Goal: Task Accomplishment & Management: Manage account settings

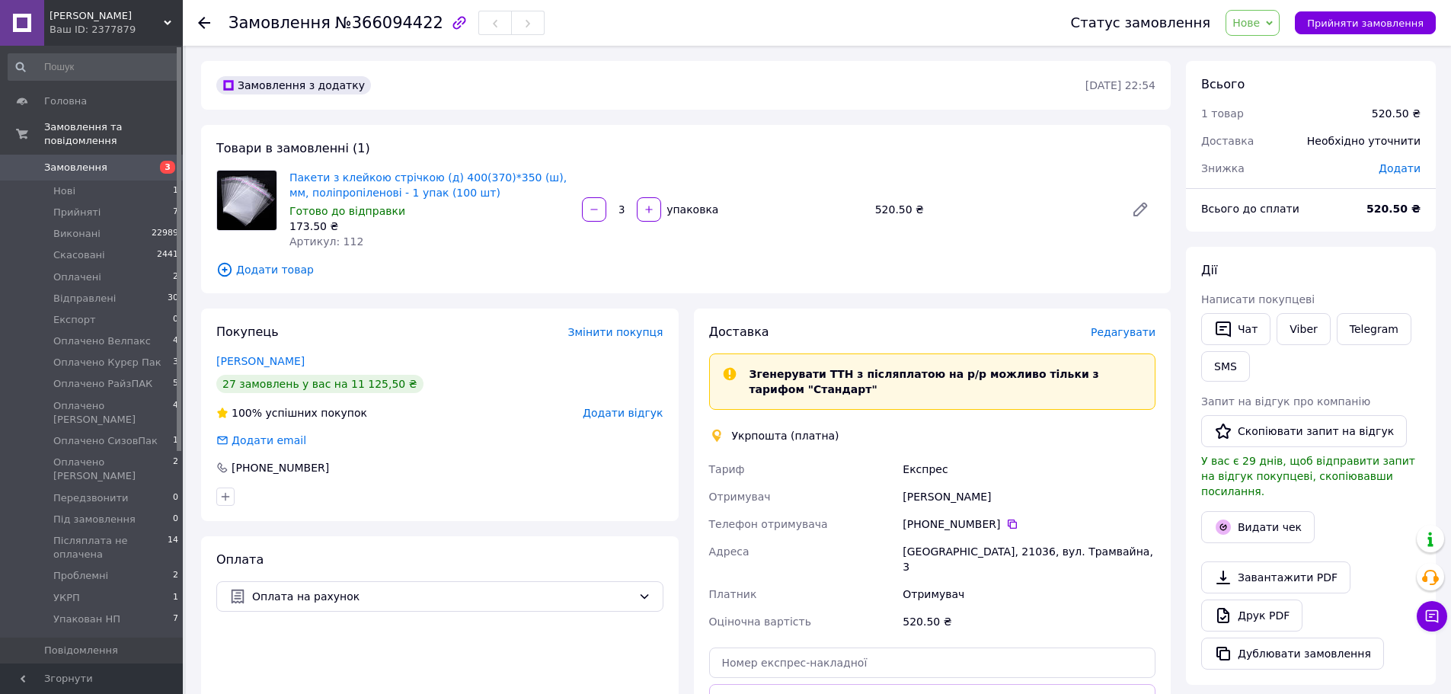
click at [115, 161] on span "Замовлення" at bounding box center [92, 168] width 97 height 14
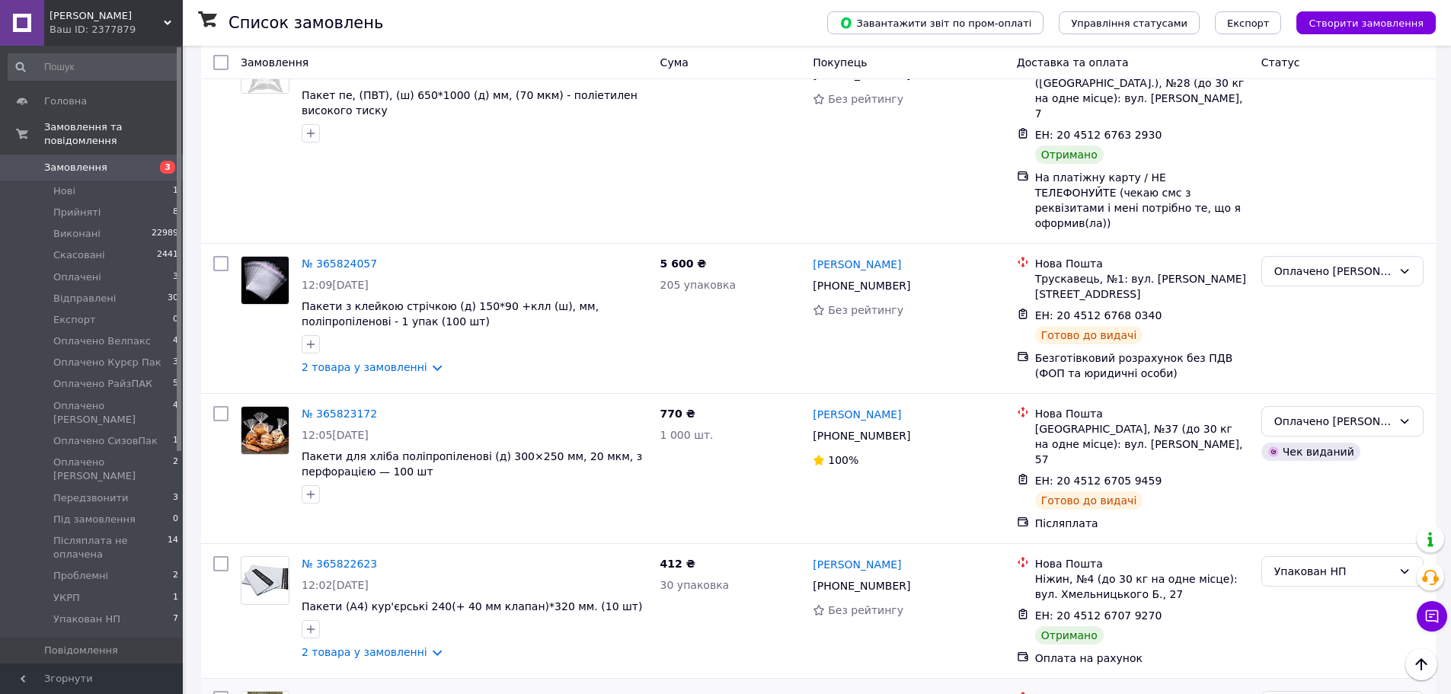
scroll to position [2421, 0]
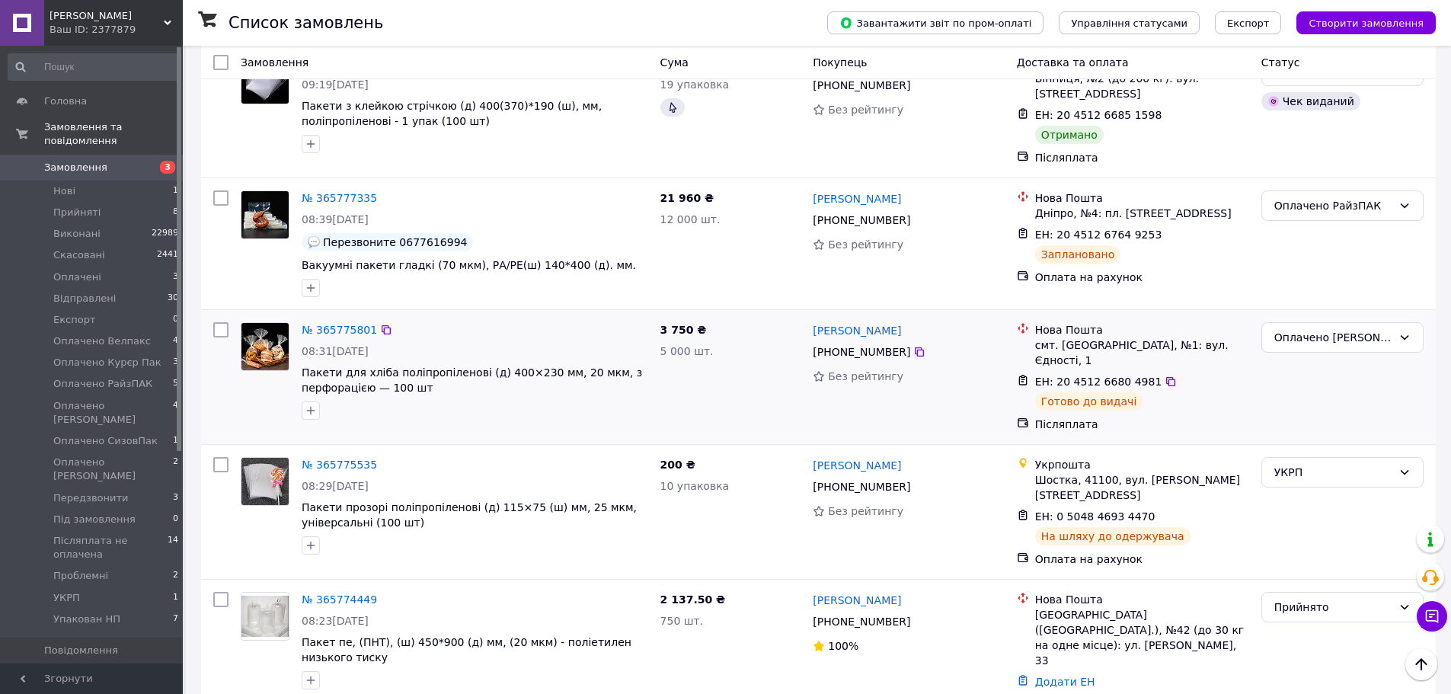
scroll to position [305, 0]
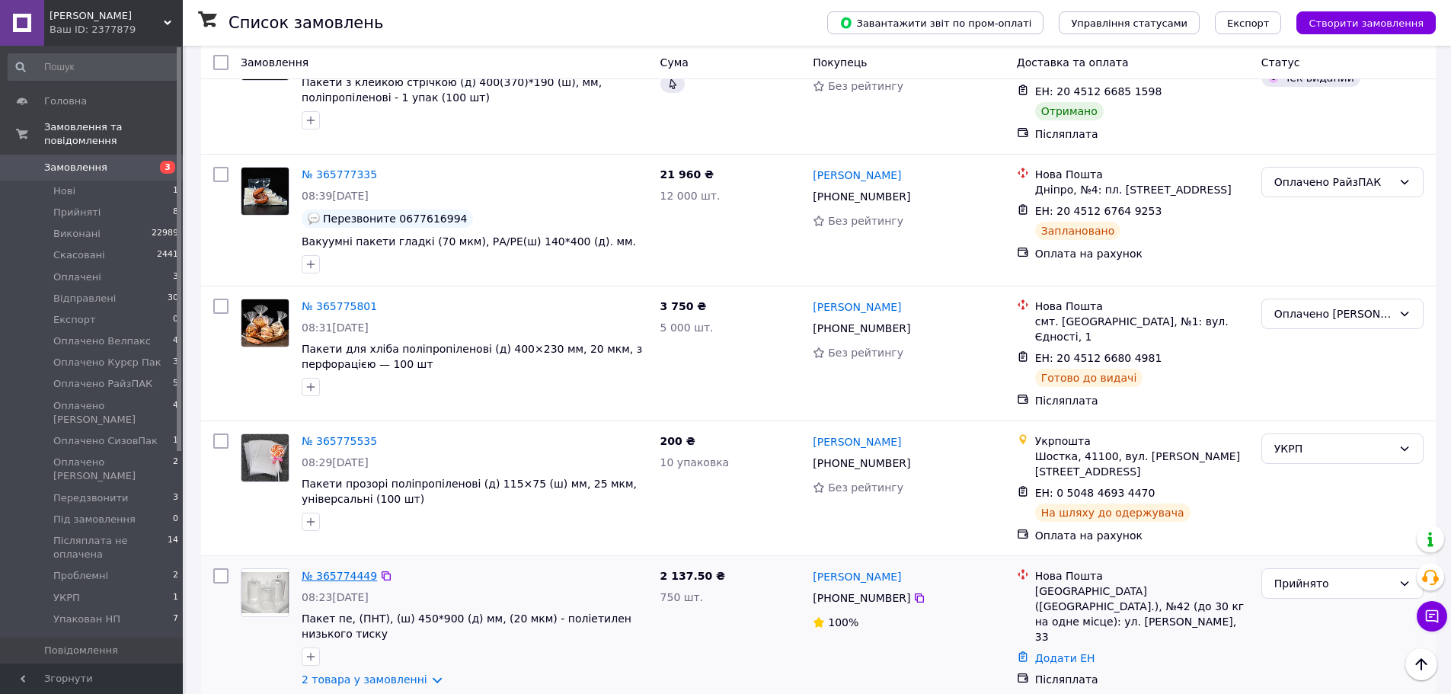
click at [317, 570] on link "№ 365774449" at bounding box center [339, 576] width 75 height 12
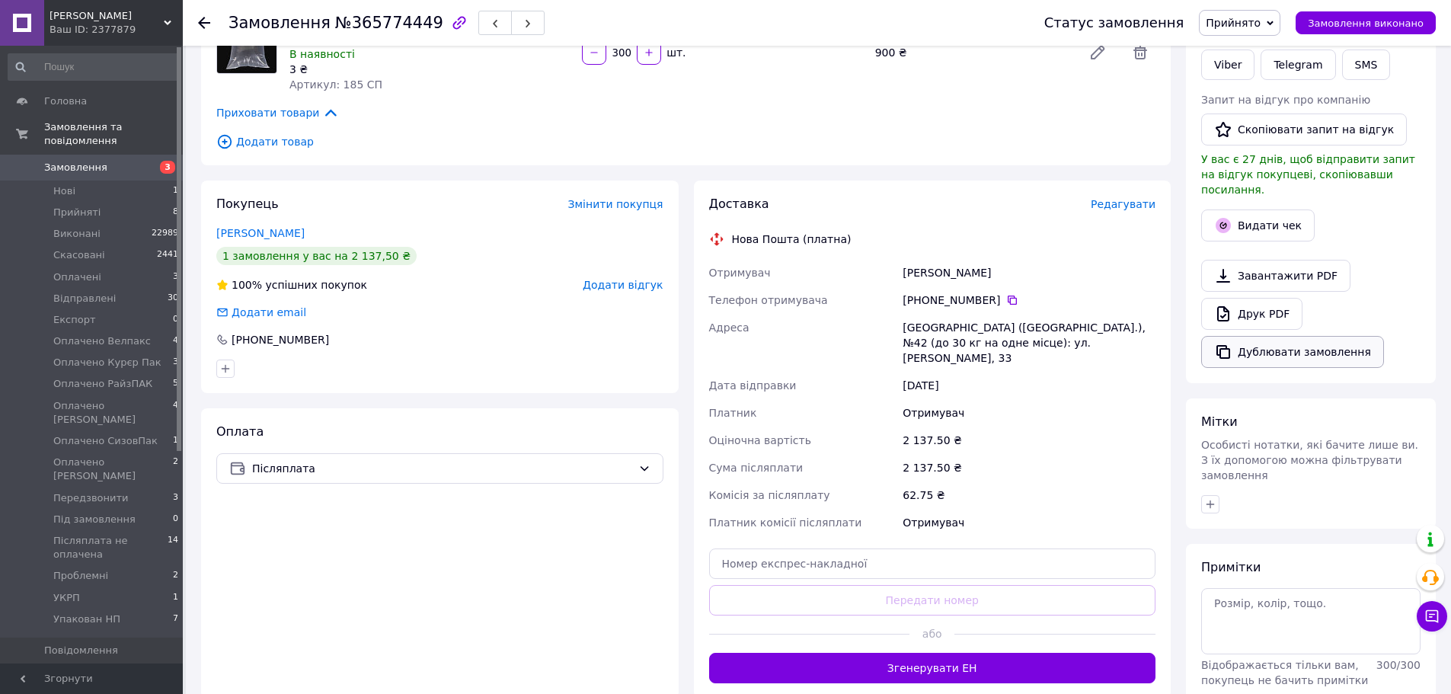
scroll to position [229, 0]
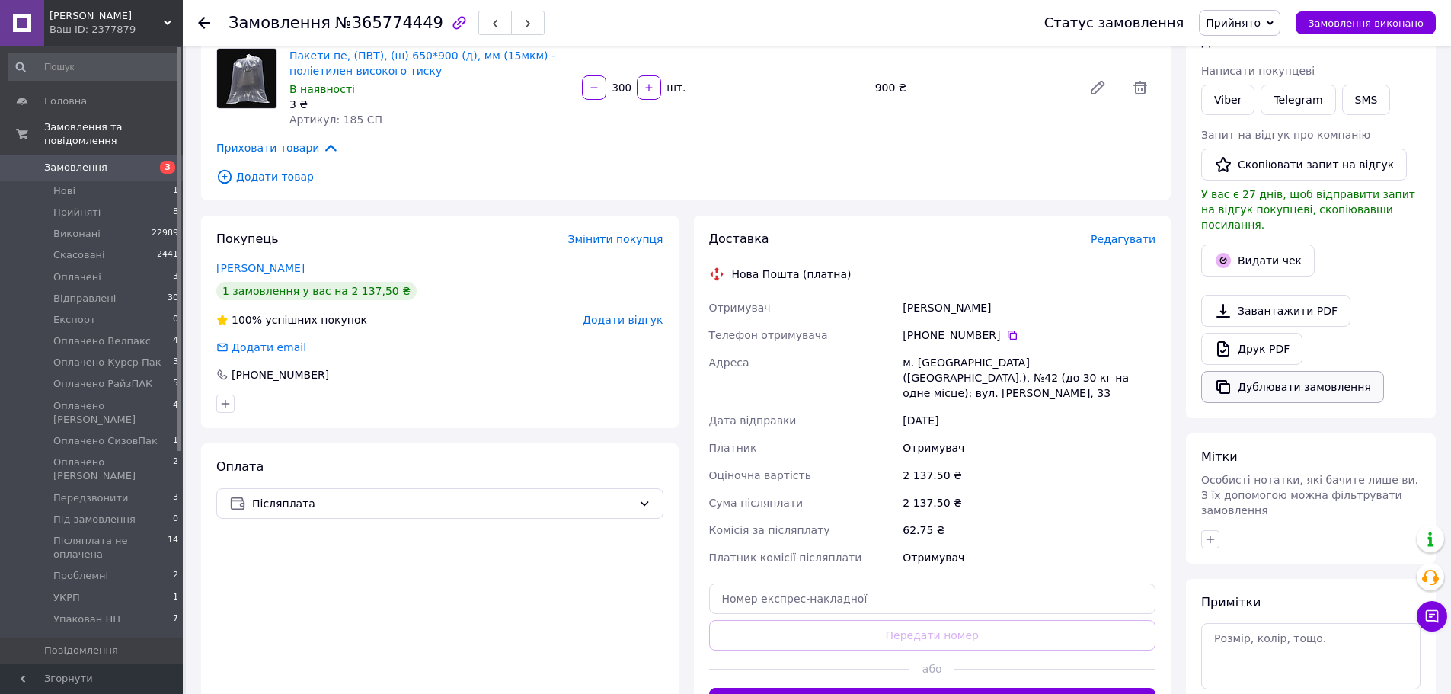
click at [1277, 376] on button "Дублювати замовлення" at bounding box center [1292, 387] width 183 height 32
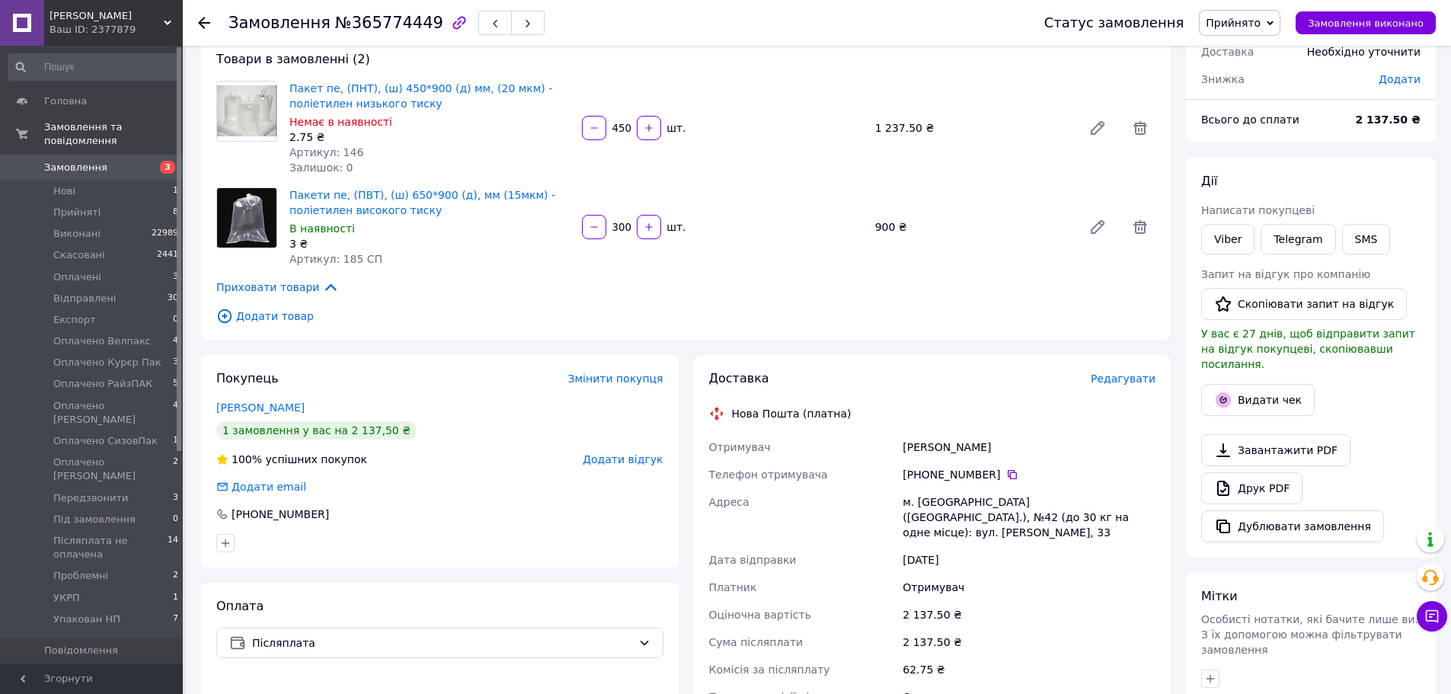
scroll to position [76, 0]
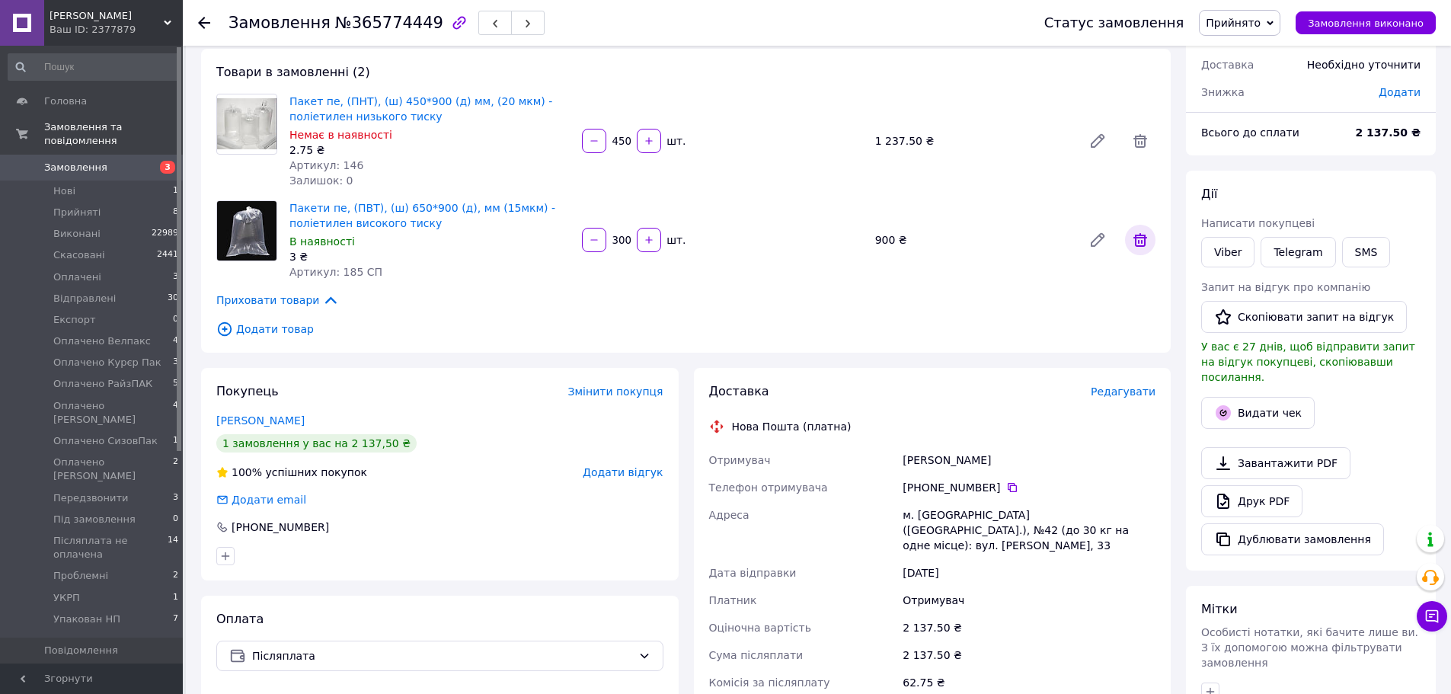
click at [1143, 237] on icon at bounding box center [1141, 240] width 14 height 14
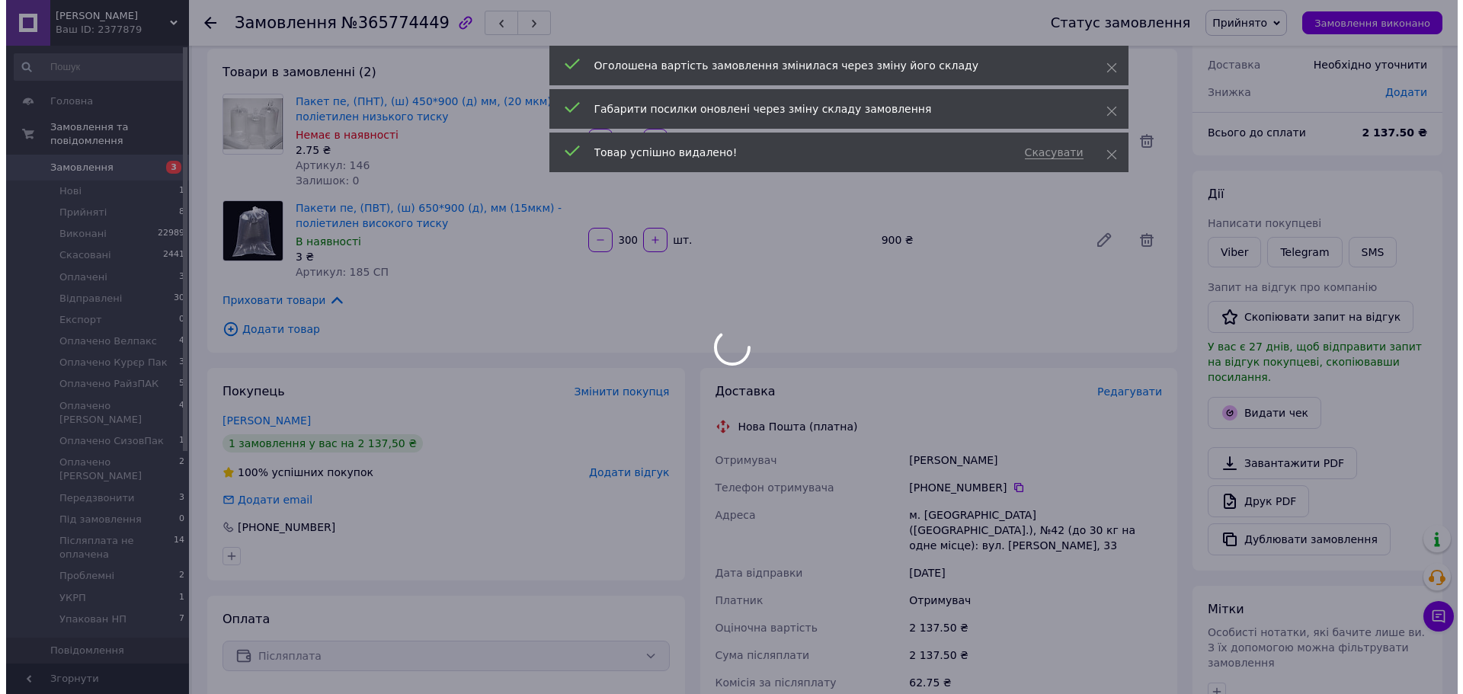
scroll to position [122, 0]
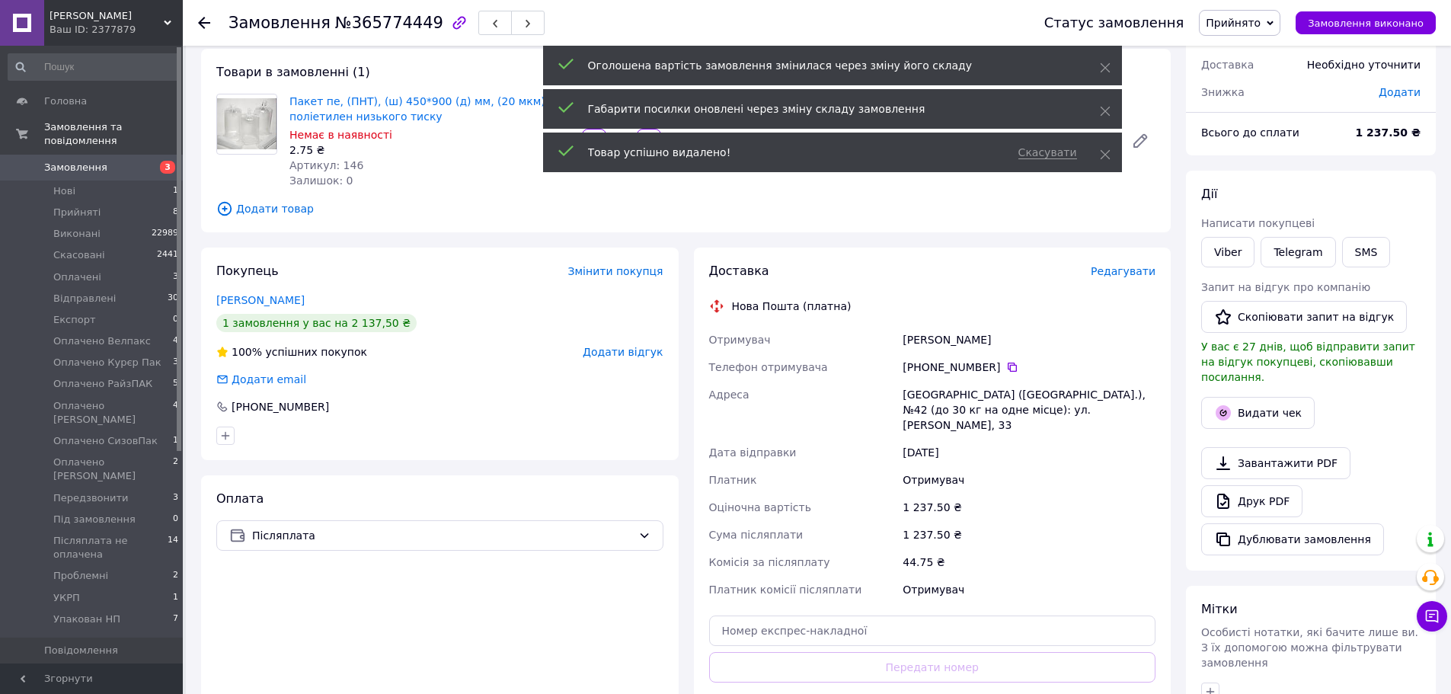
click at [1132, 268] on span "Редагувати" at bounding box center [1123, 271] width 65 height 12
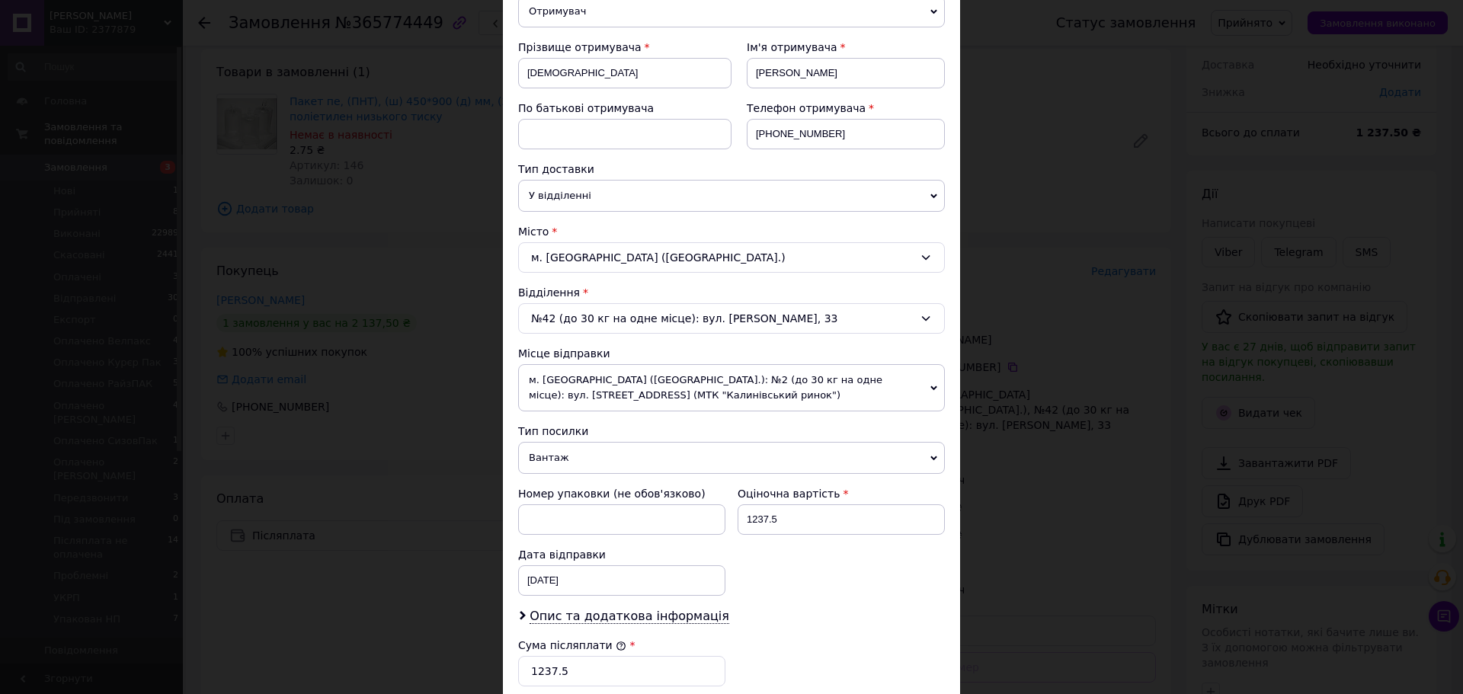
scroll to position [229, 0]
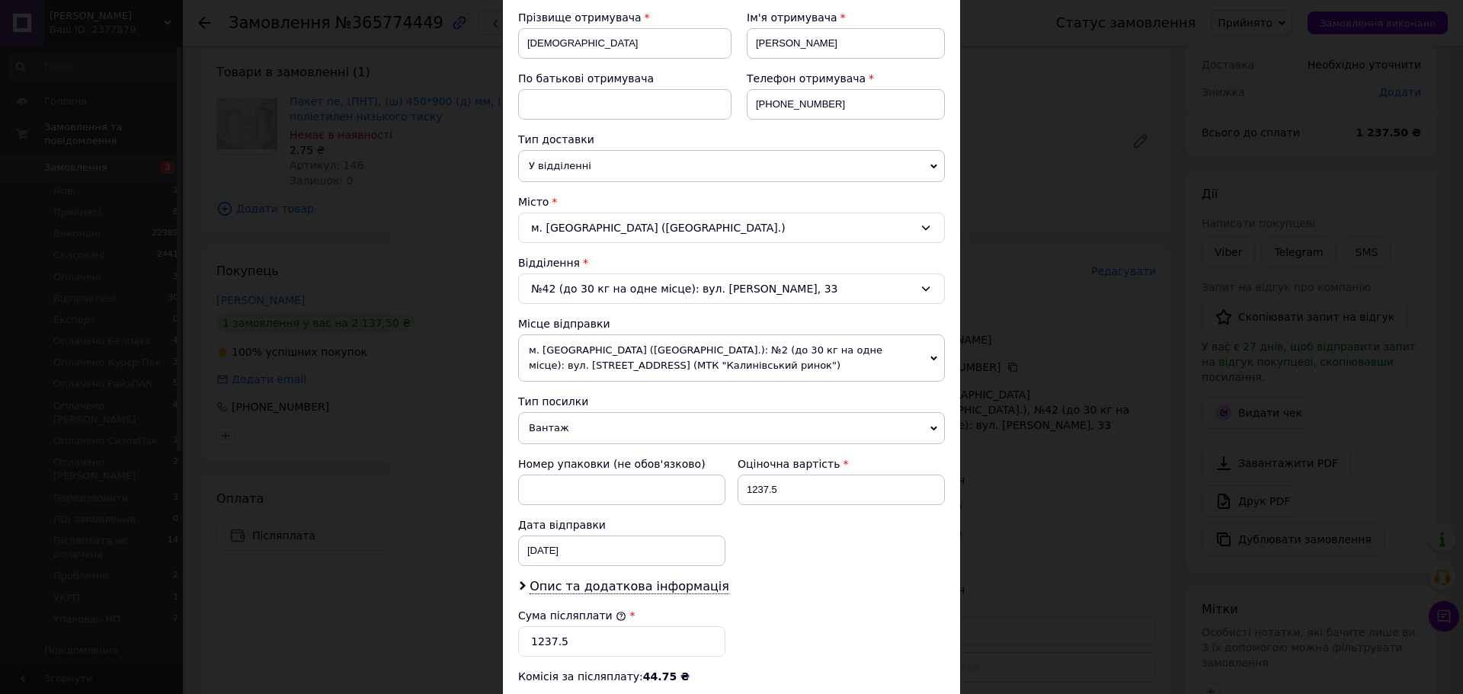
click at [631, 360] on span "м. Чернівці (Чернівецька обл.): №2 (до 30 кг на одне місце): вул. Калинівська, …" at bounding box center [731, 357] width 427 height 47
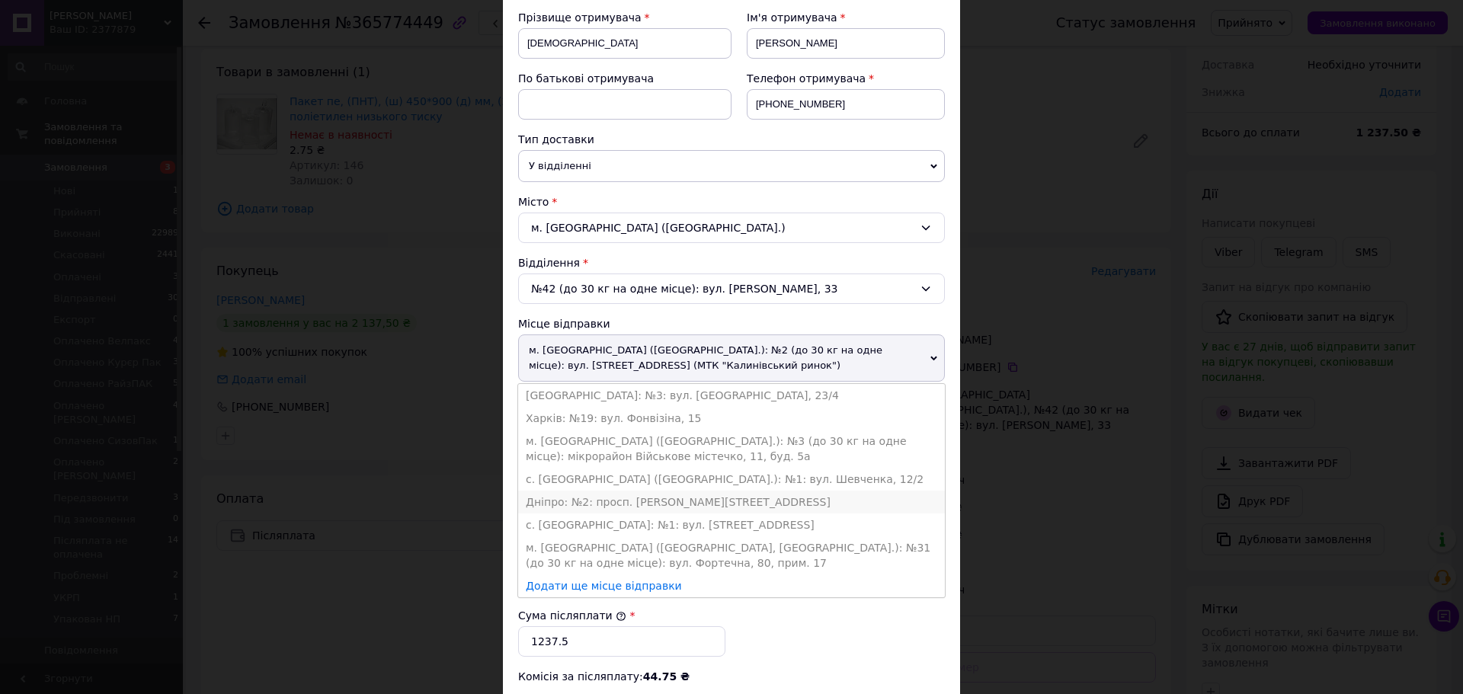
click at [601, 501] on li "Дніпро: №2: просп. Богдана Хмельницького, 31Д" at bounding box center [731, 502] width 427 height 23
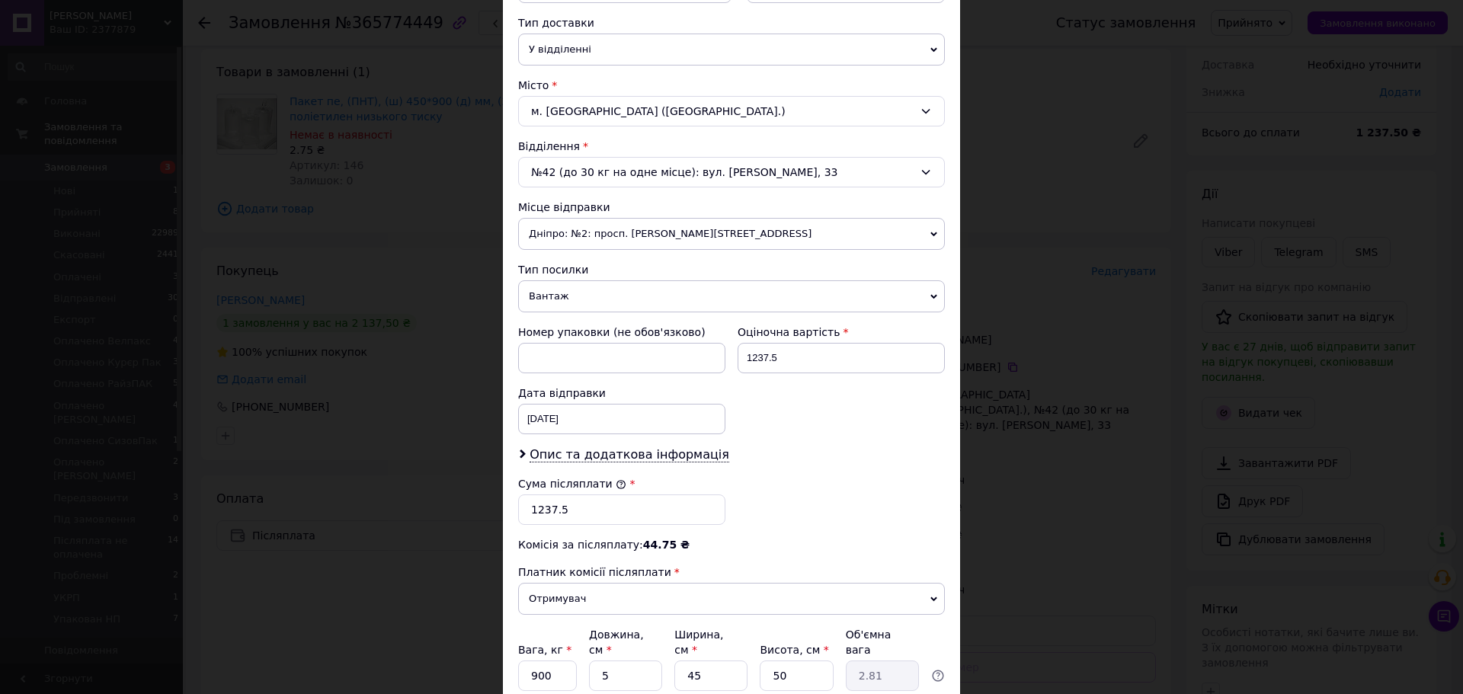
scroll to position [381, 0]
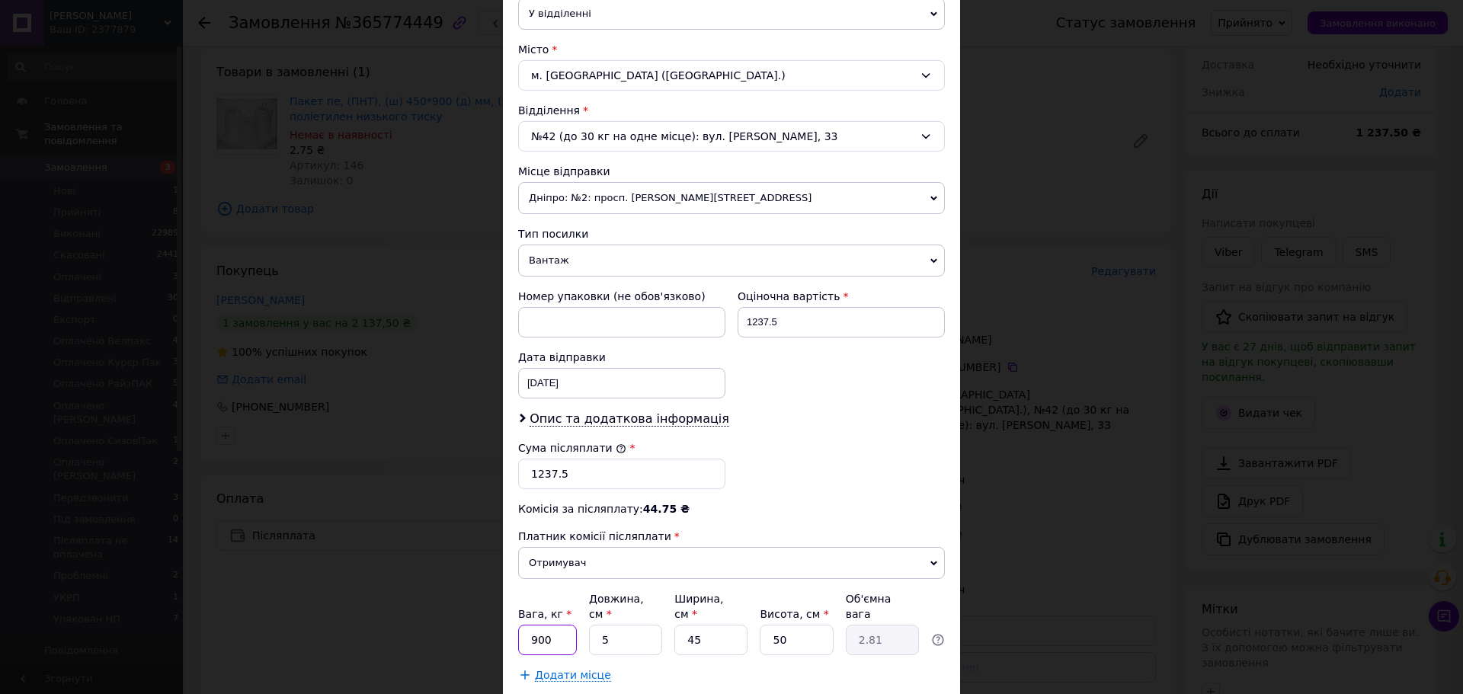
click at [570, 628] on input "900" at bounding box center [547, 640] width 59 height 30
type input "9"
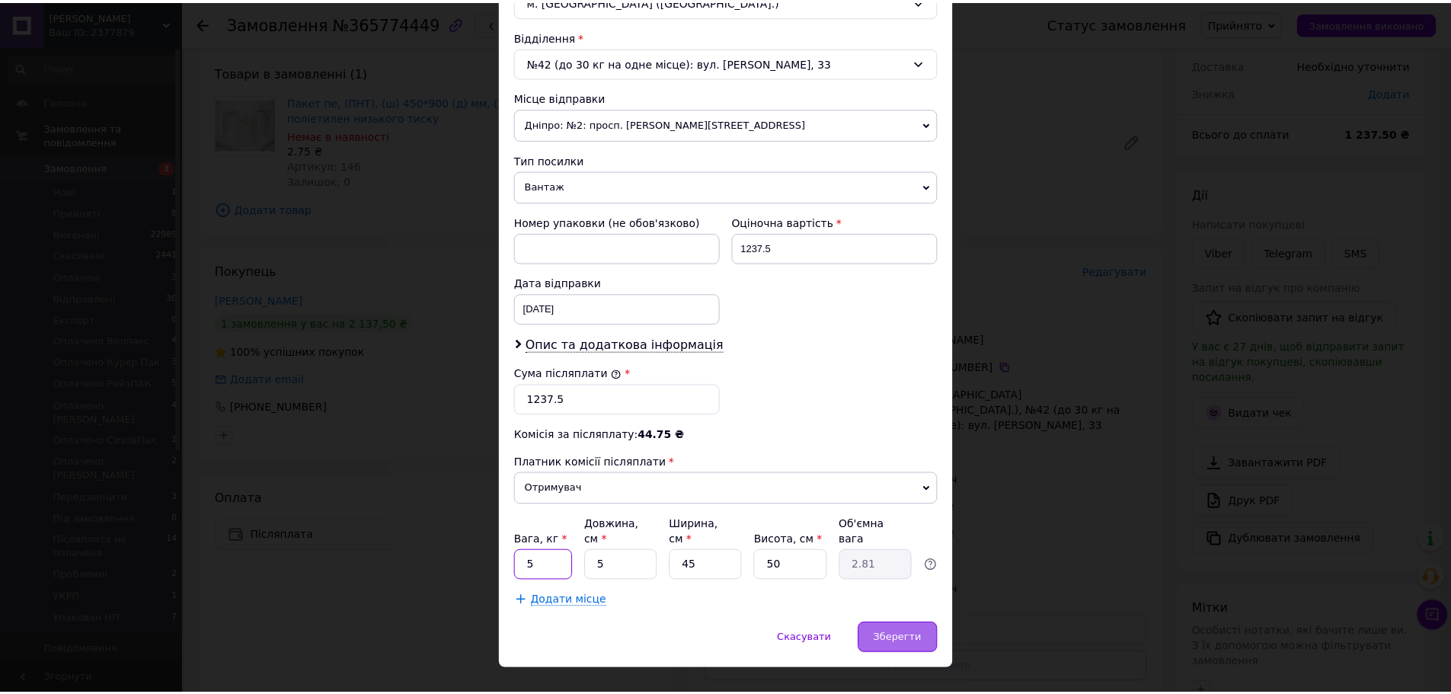
scroll to position [468, 0]
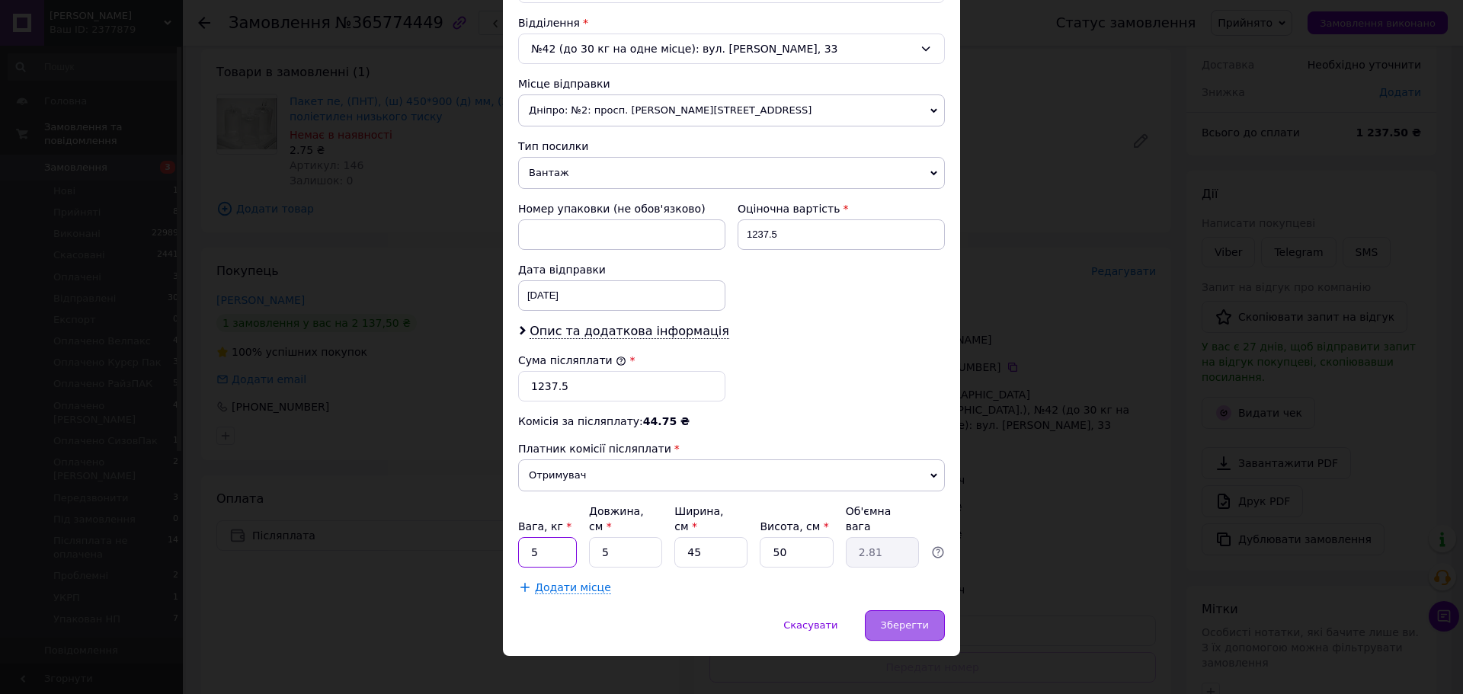
type input "5"
click at [900, 617] on div "Зберегти" at bounding box center [905, 625] width 80 height 30
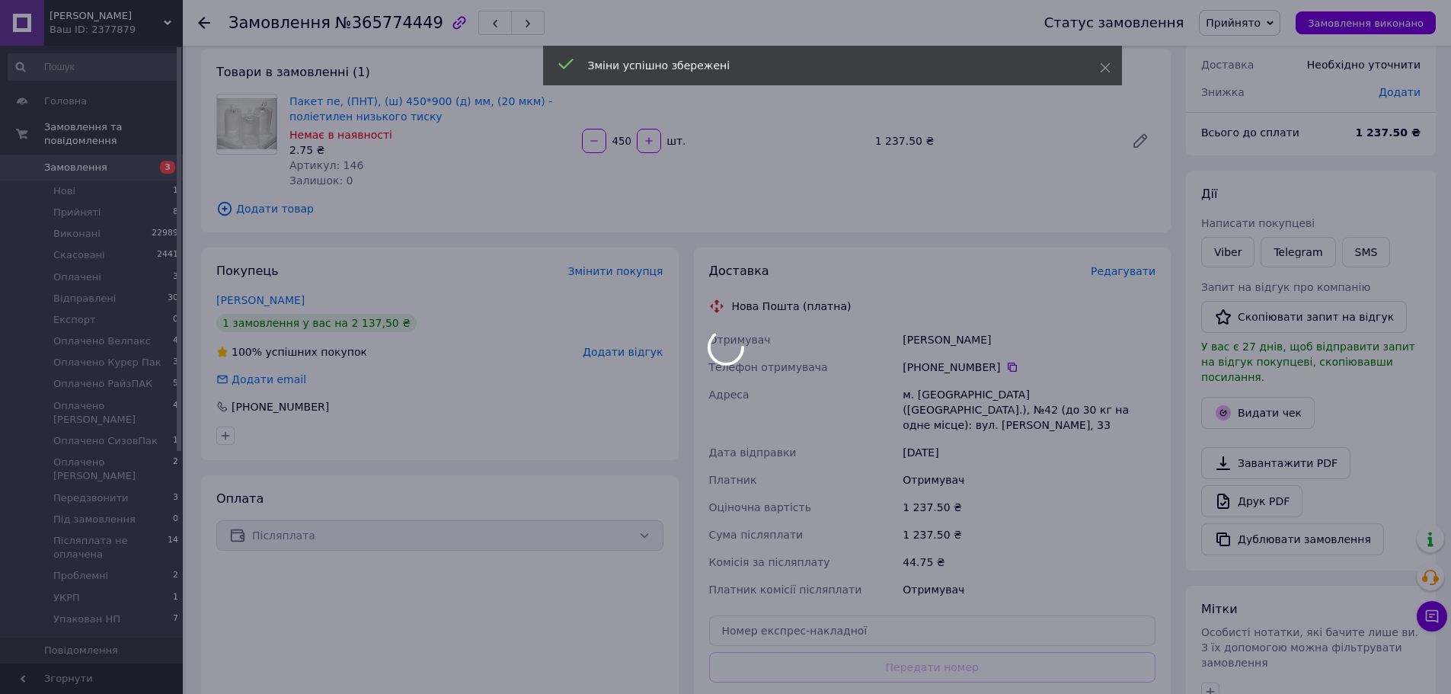
scroll to position [204, 0]
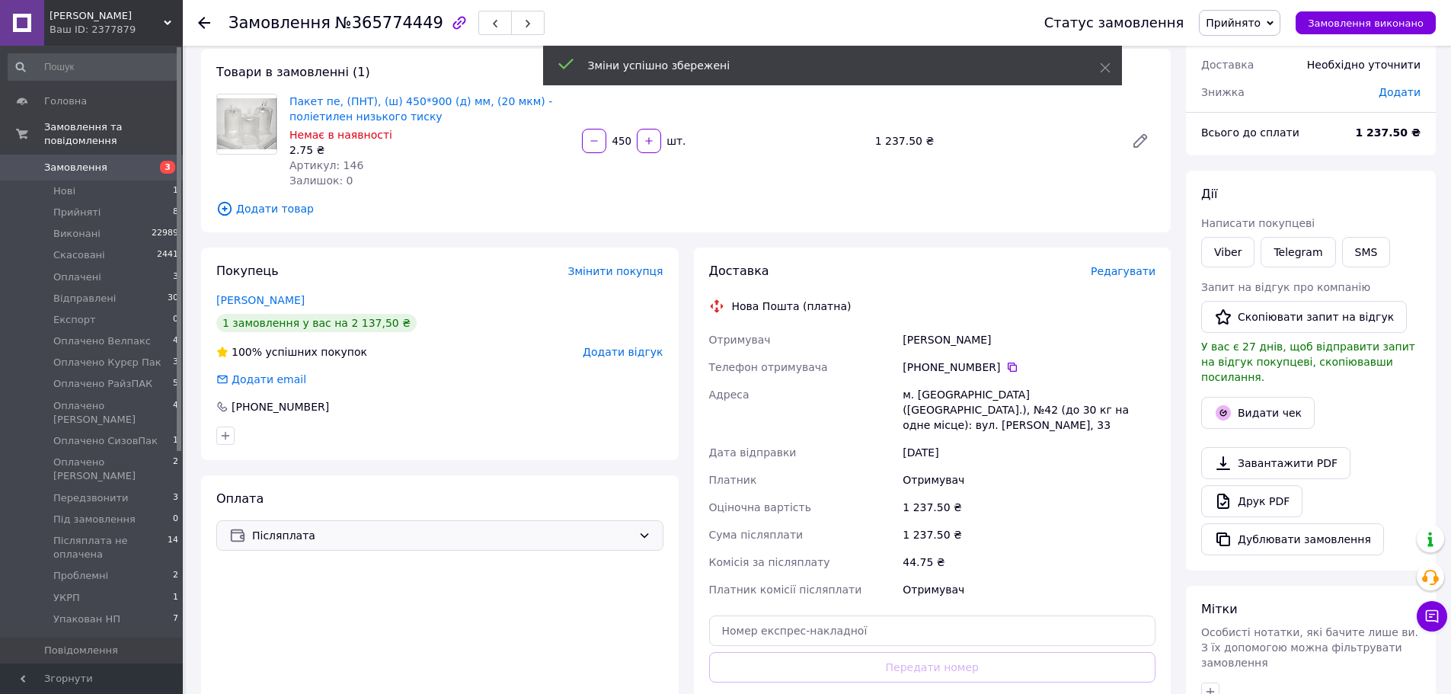
click at [379, 538] on span "Післяплата" at bounding box center [442, 535] width 380 height 17
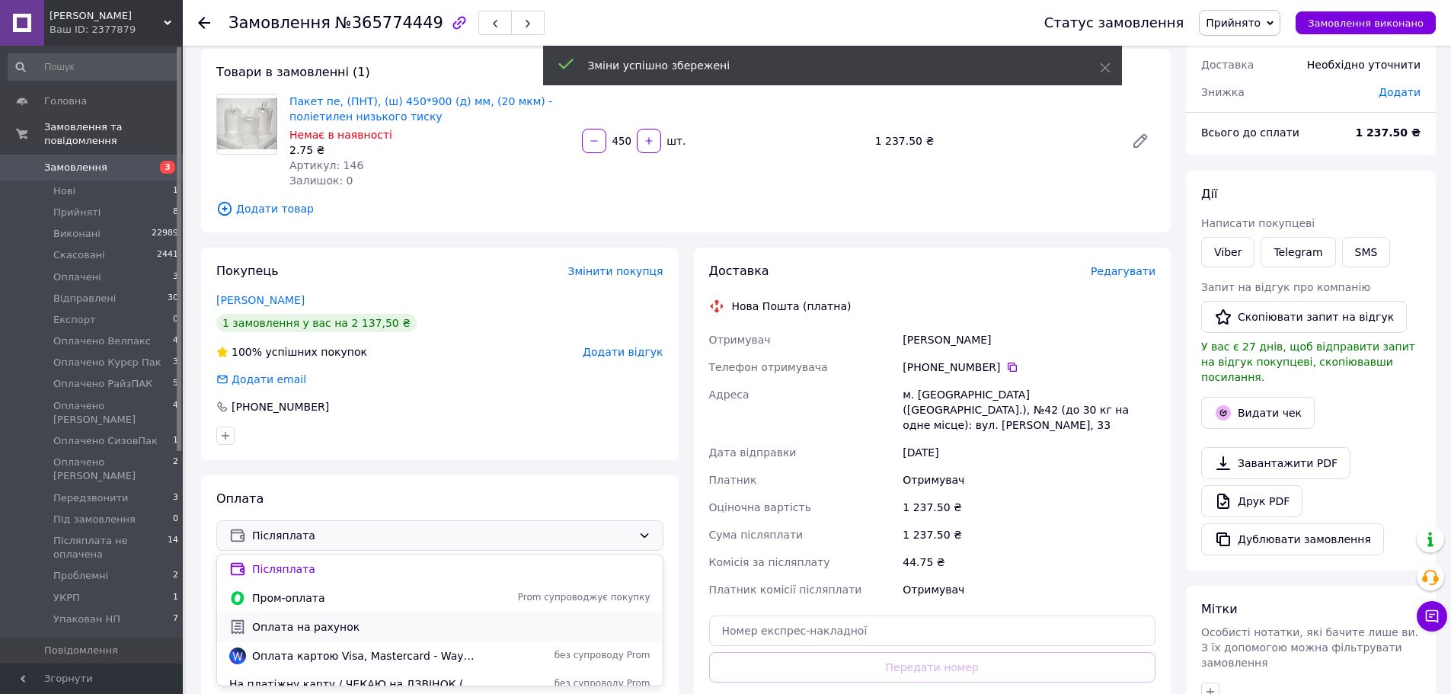
click at [335, 621] on span "Оплата на рахунок" at bounding box center [451, 626] width 398 height 15
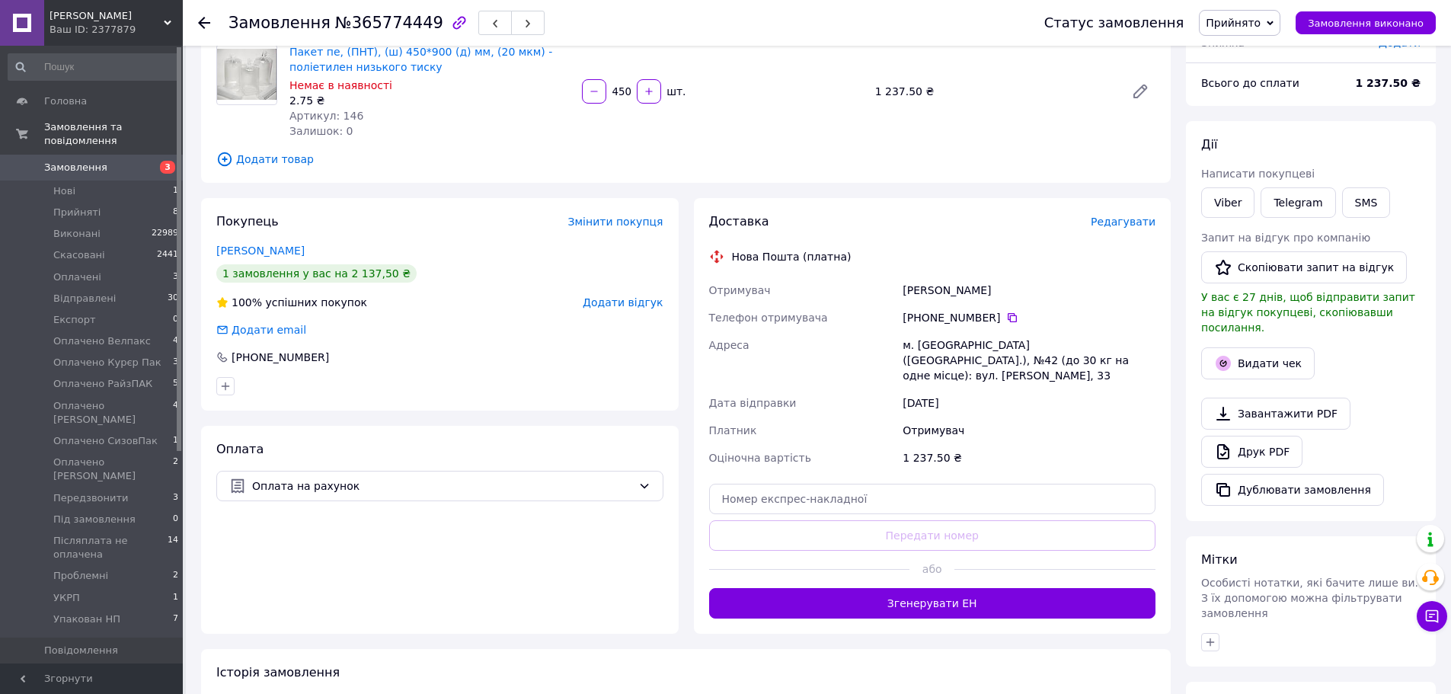
scroll to position [152, 0]
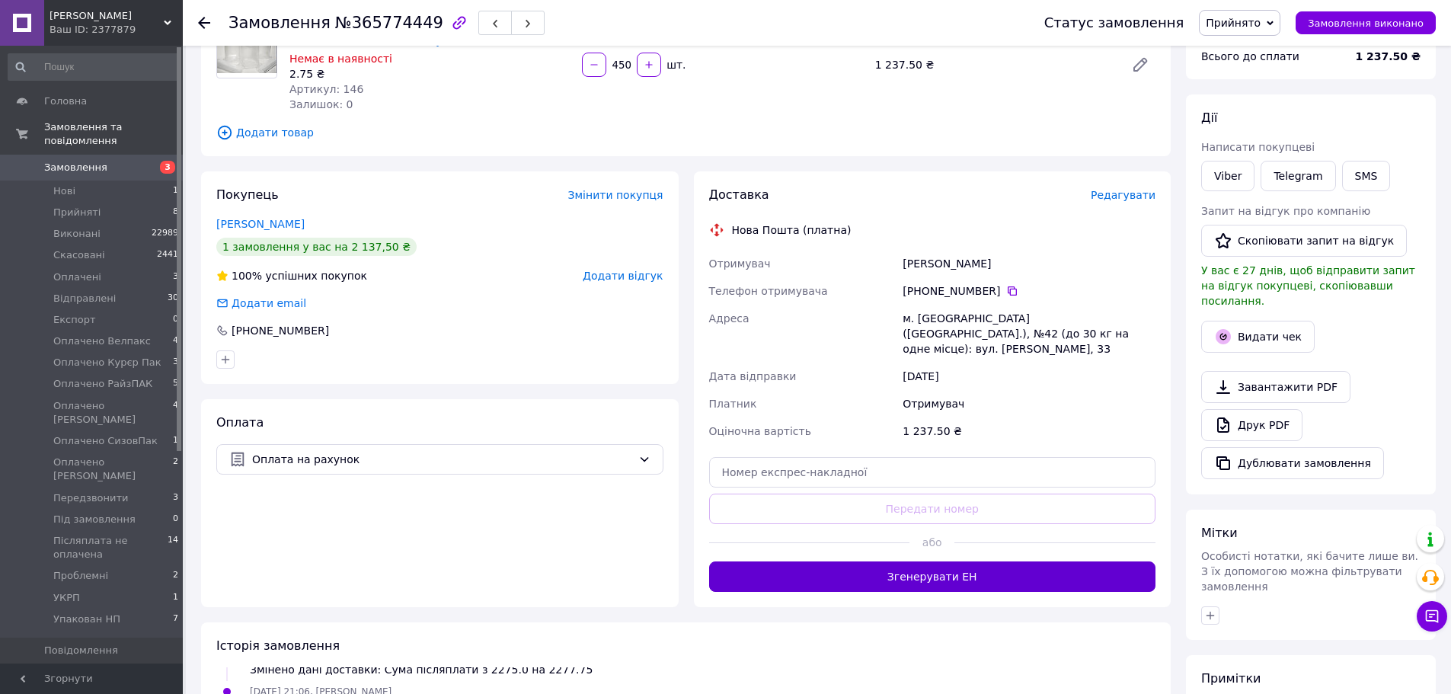
click at [958, 564] on button "Згенерувати ЕН" at bounding box center [932, 576] width 447 height 30
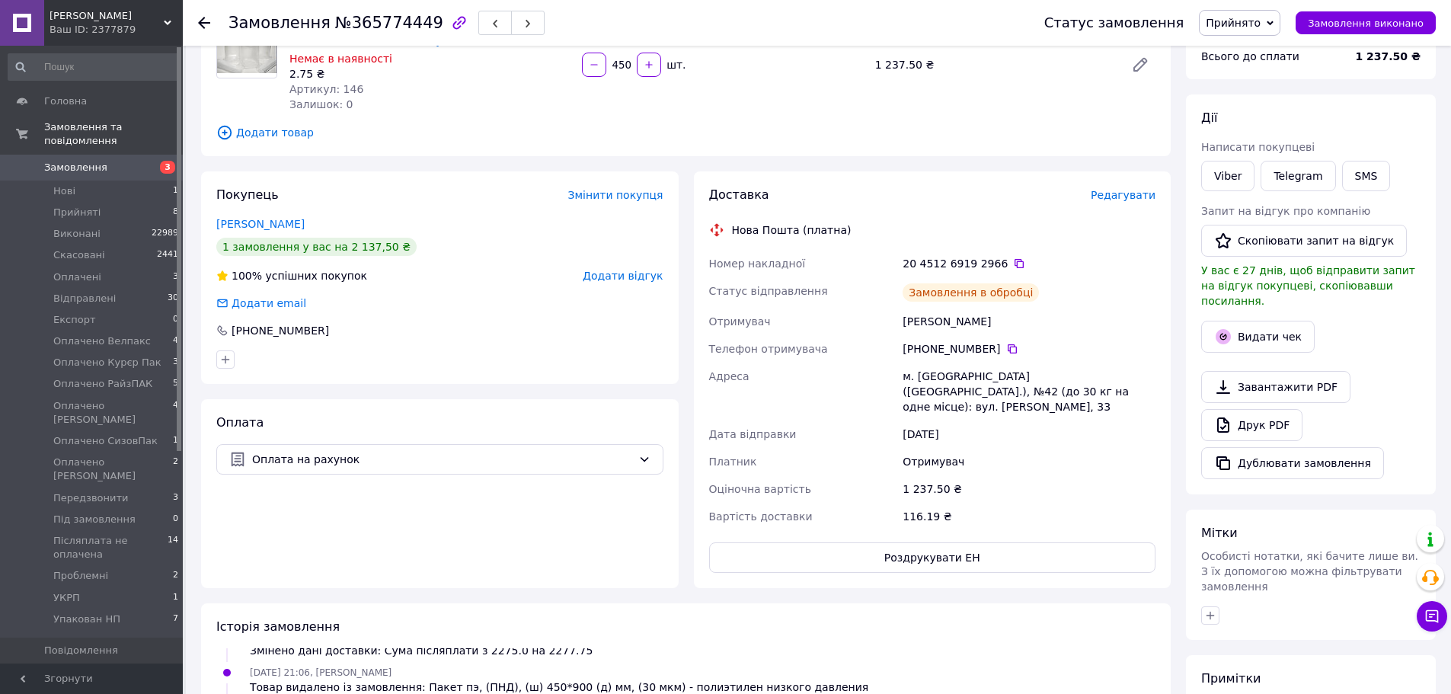
scroll to position [277, 0]
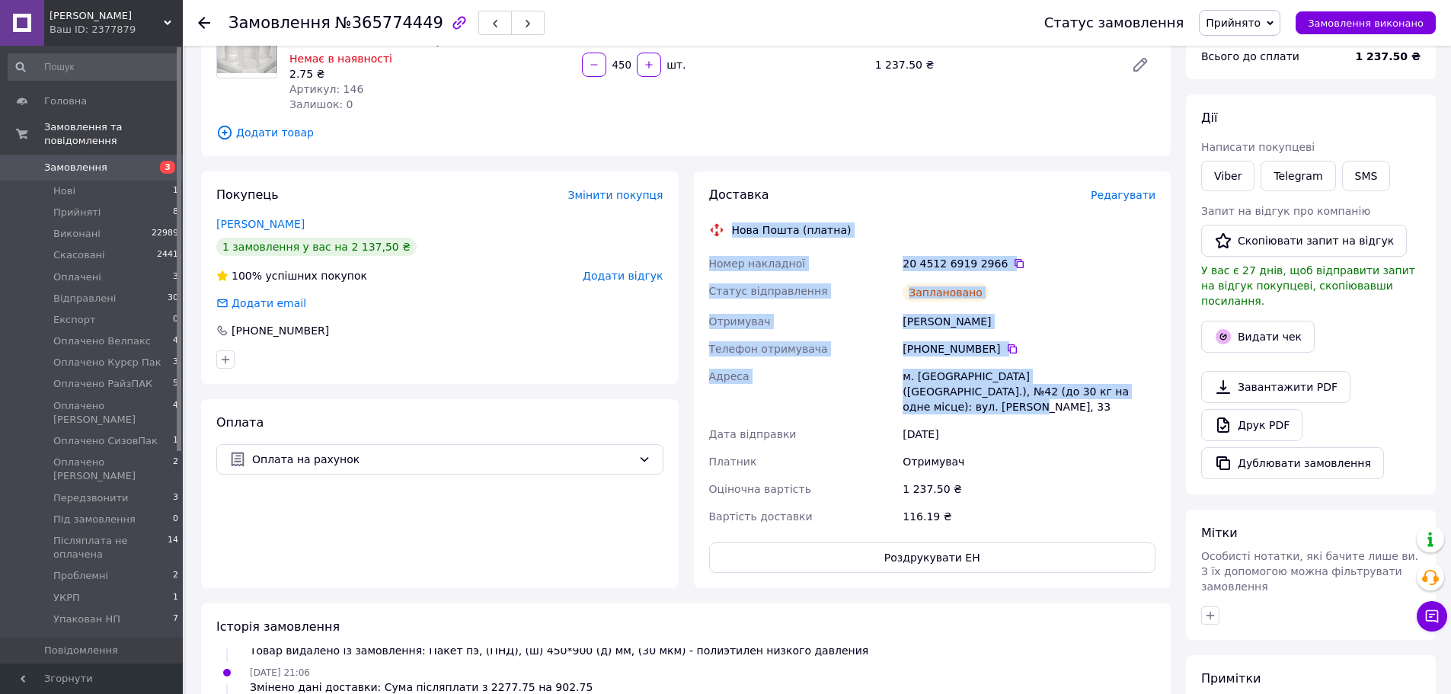
drag, startPoint x: 1098, startPoint y: 387, endPoint x: 747, endPoint y: 232, distance: 383.7
click at [702, 232] on div "Доставка Редагувати Нова Пошта (платна) Номер накладної 20 4512 6919 2966   Ста…" at bounding box center [933, 379] width 478 height 417
copy div "Нова Пошта (платна) Номер накладної 20 4512 6919 2966   Статус відправлення Зам…"
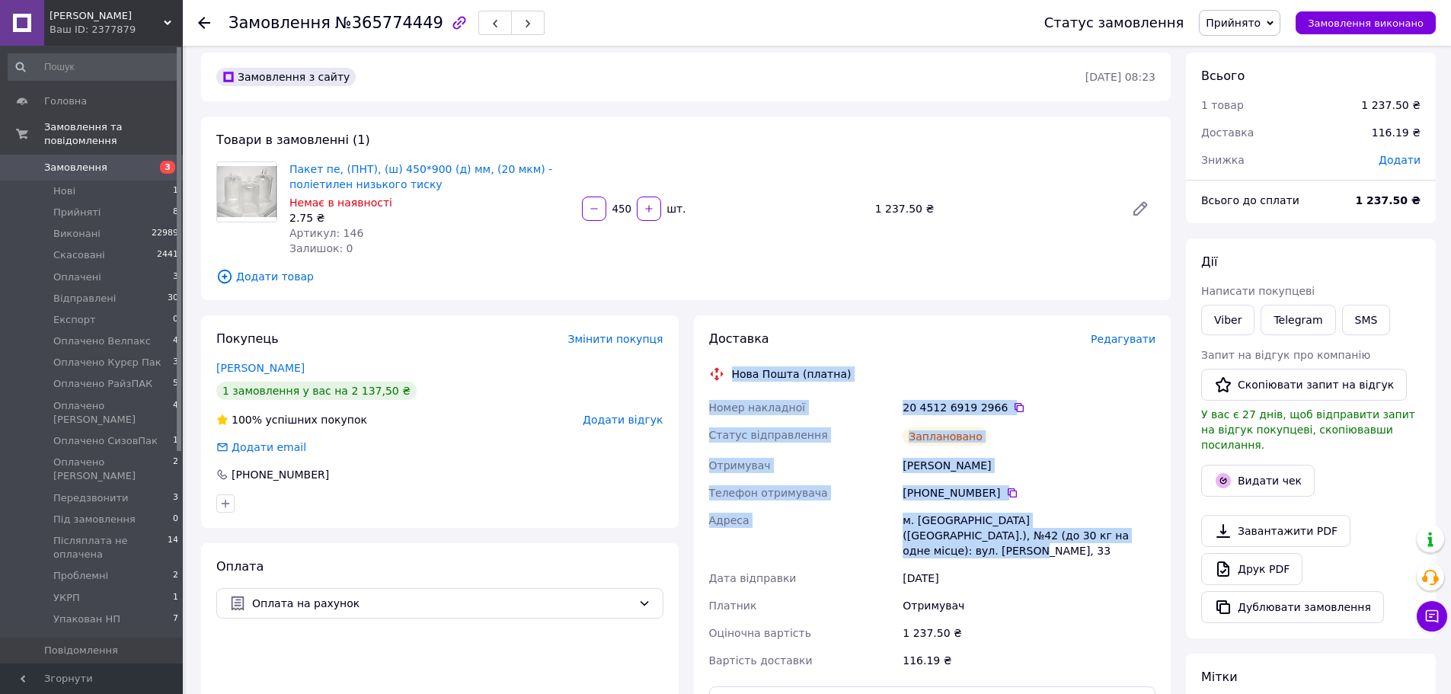
scroll to position [0, 0]
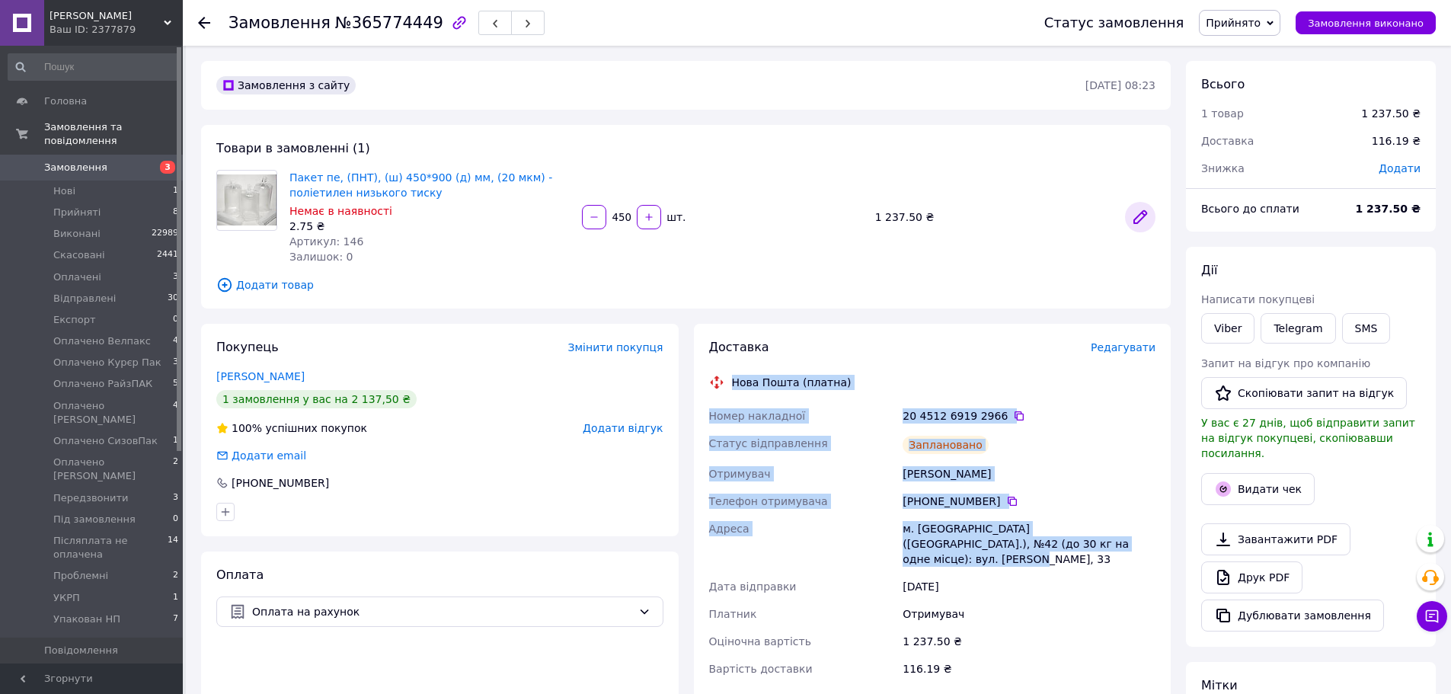
click at [1143, 214] on icon at bounding box center [1140, 217] width 12 height 12
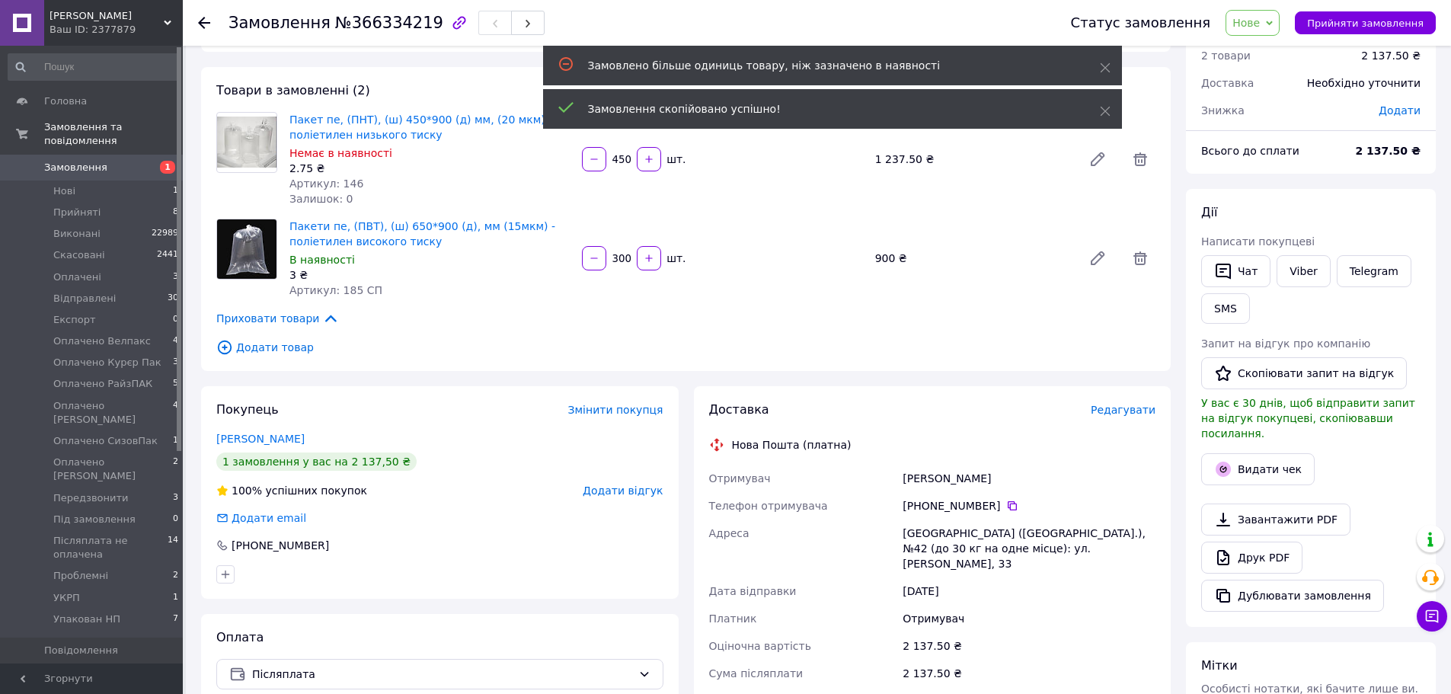
scroll to position [152, 0]
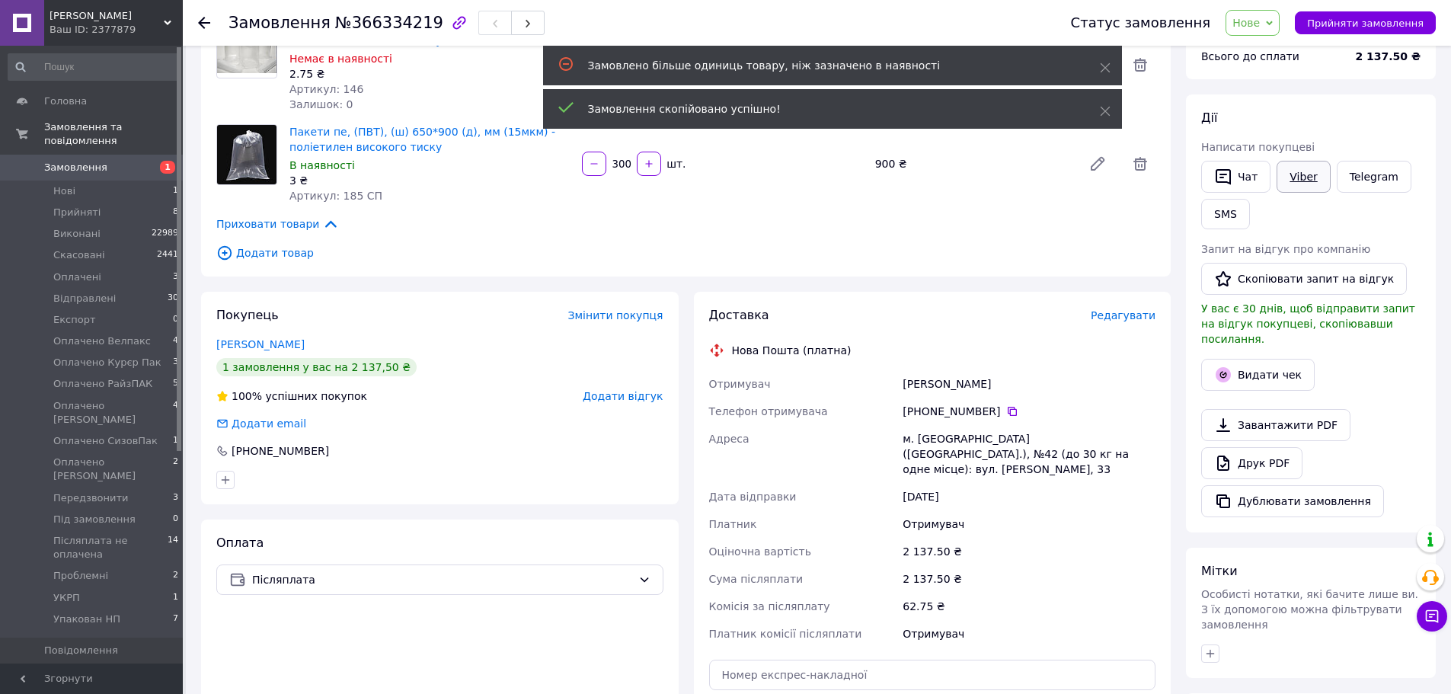
click at [1302, 177] on link "Viber" at bounding box center [1303, 177] width 53 height 32
click at [1305, 184] on link "Viber" at bounding box center [1303, 177] width 53 height 32
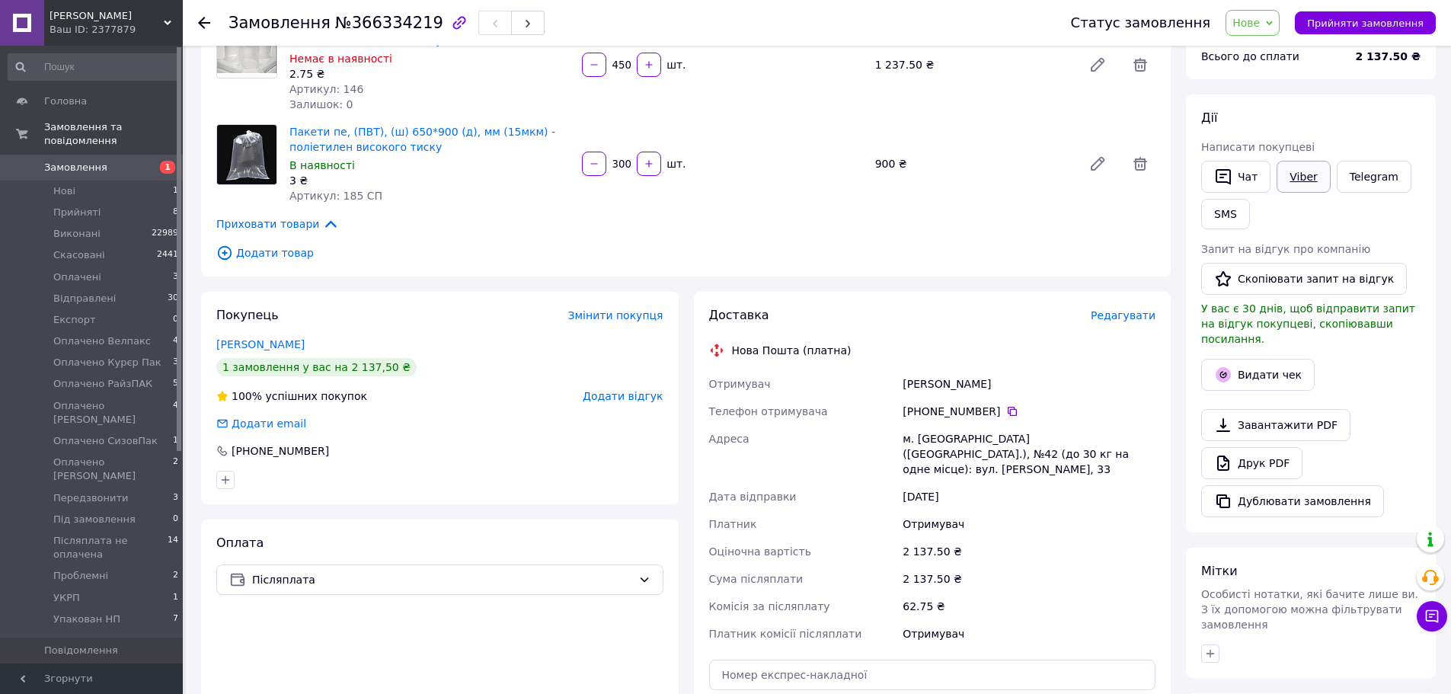
click at [1294, 180] on link "Viber" at bounding box center [1303, 177] width 53 height 32
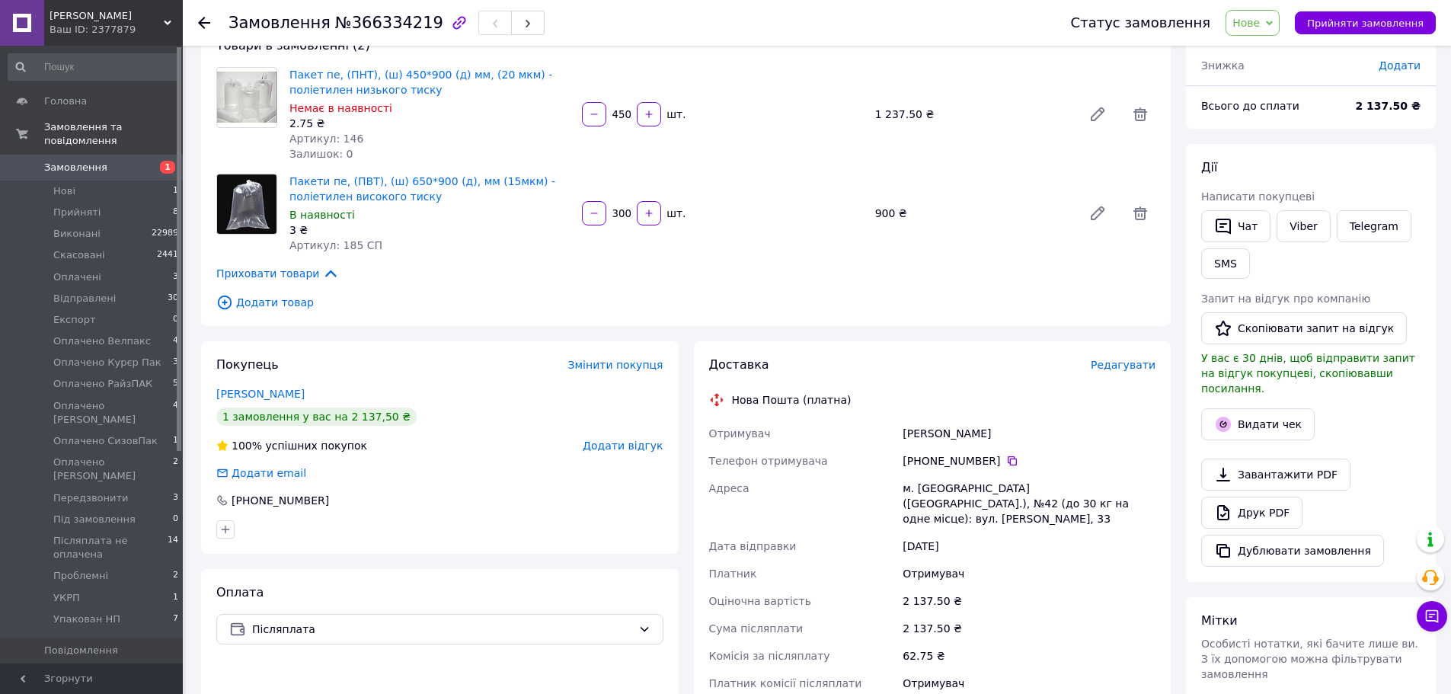
scroll to position [76, 0]
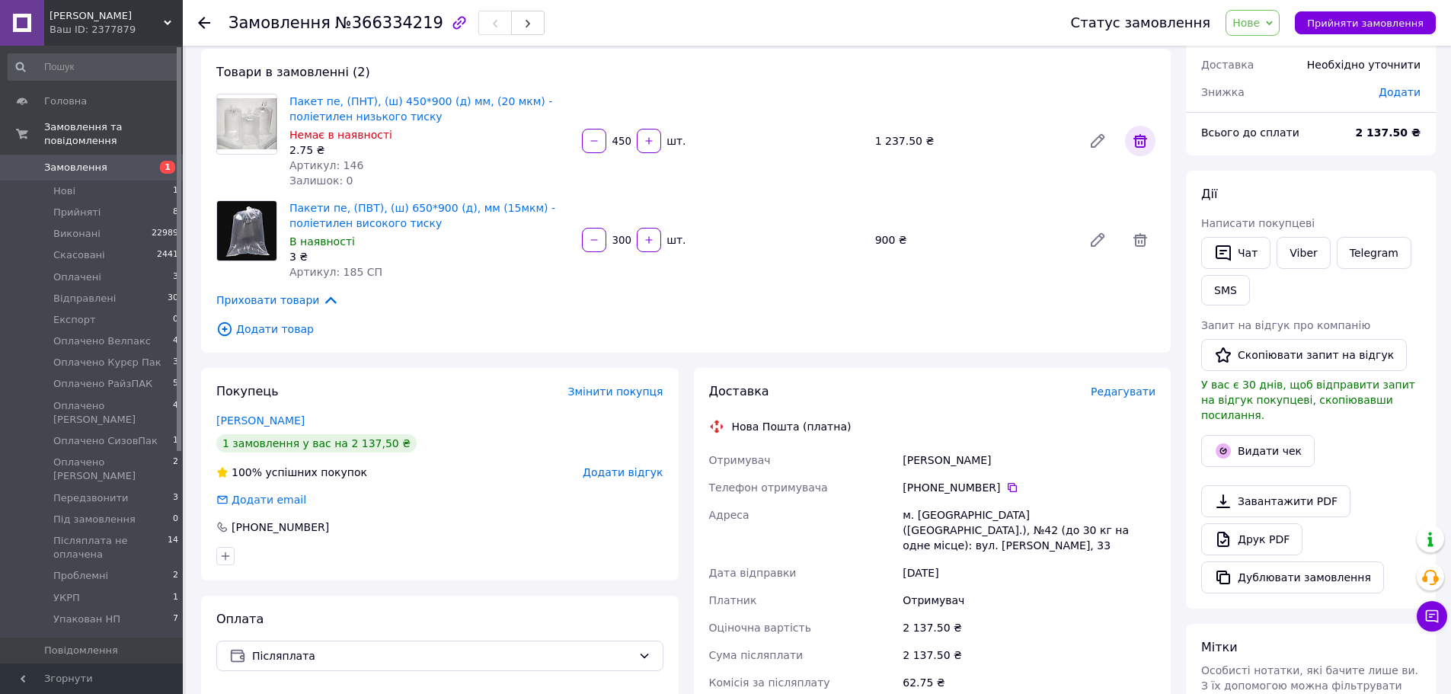
click at [1137, 136] on icon at bounding box center [1141, 141] width 14 height 14
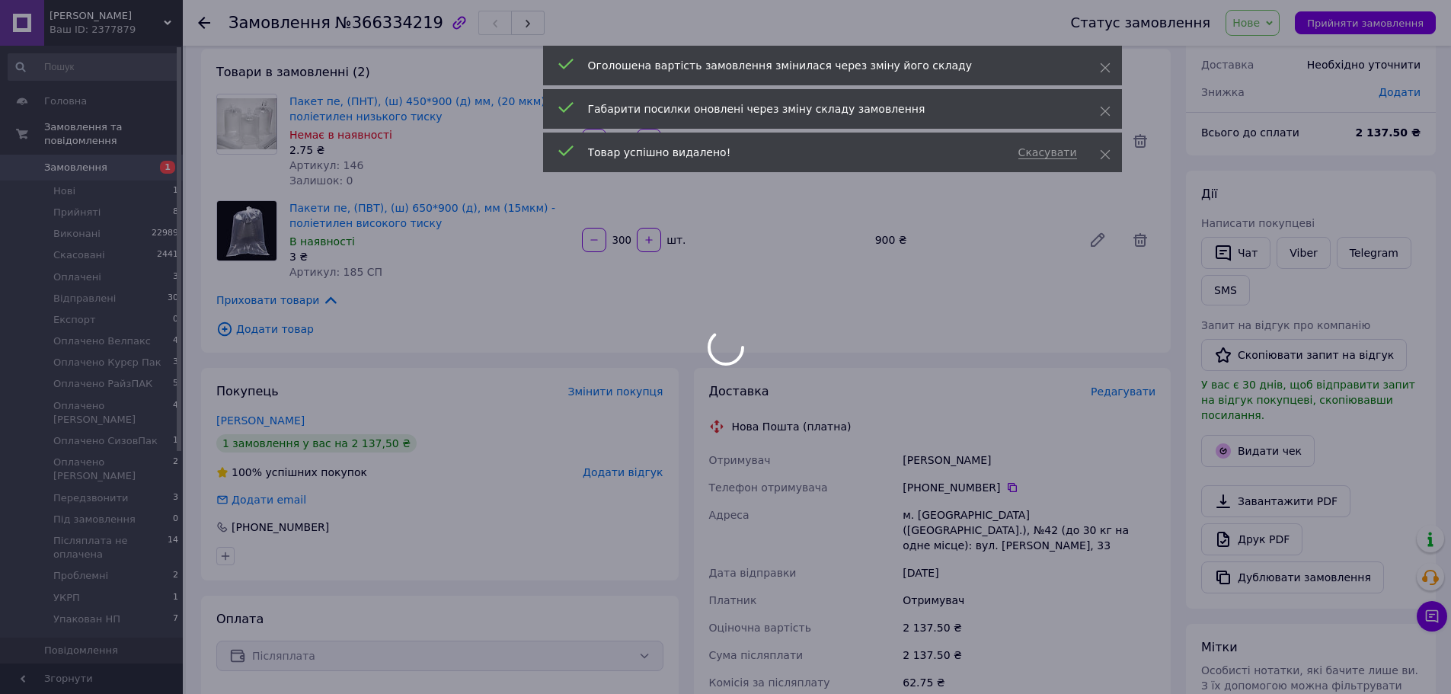
type input "300"
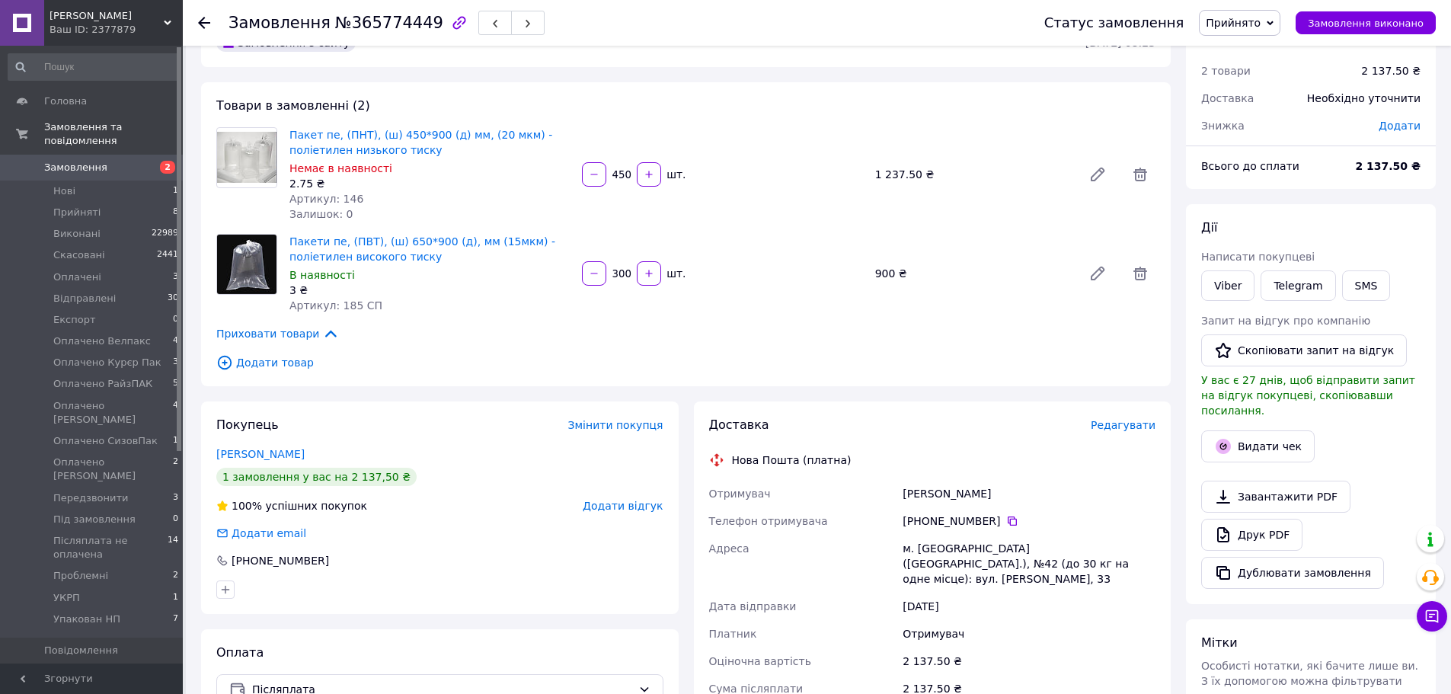
scroll to position [152, 0]
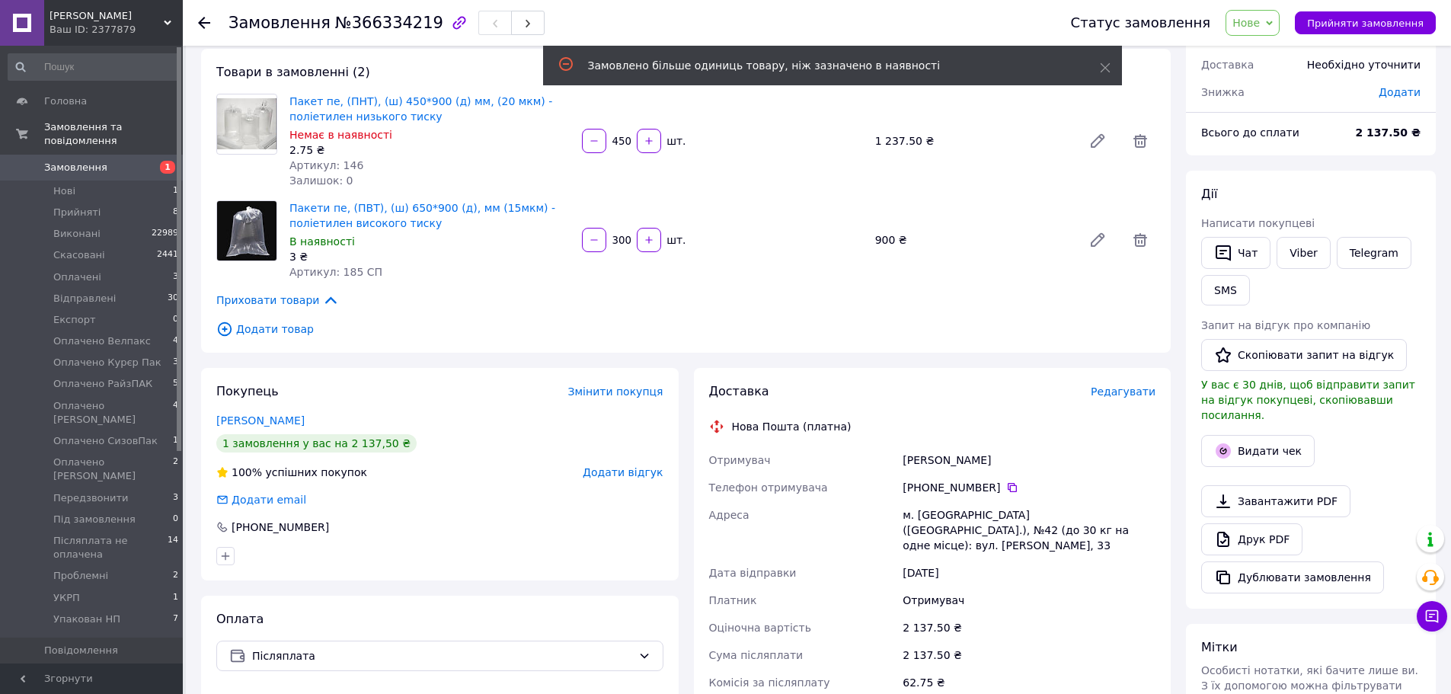
scroll to position [76, 0]
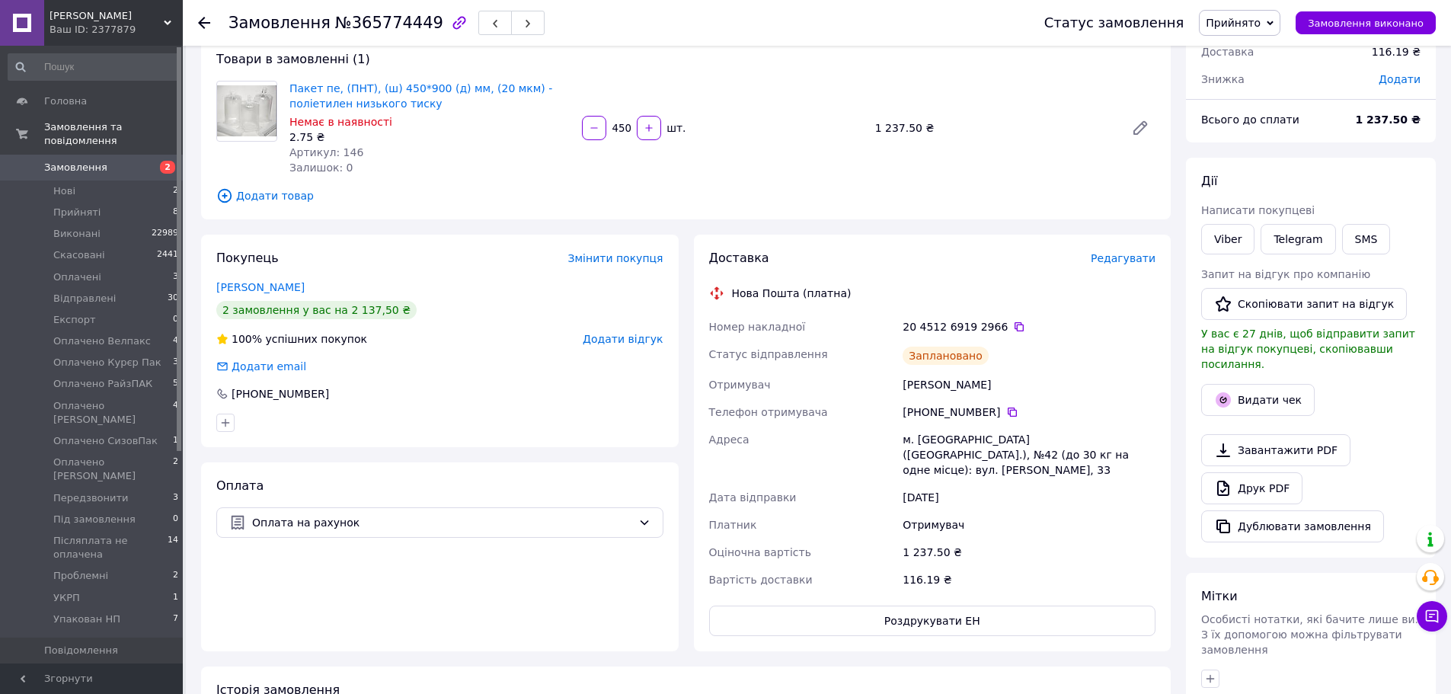
scroll to position [152, 0]
